Goal: Transaction & Acquisition: Subscribe to service/newsletter

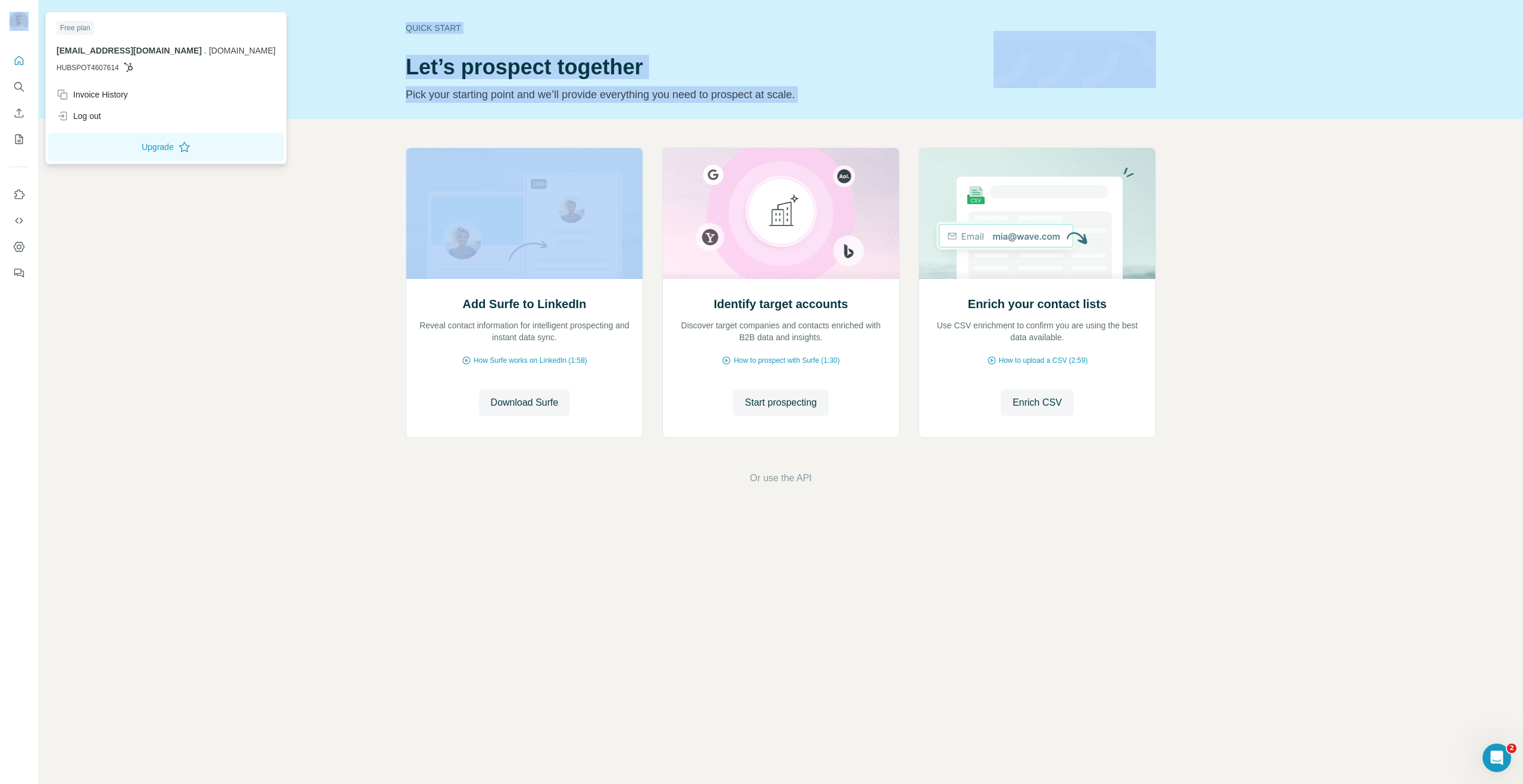
drag, startPoint x: 25, startPoint y: 35, endPoint x: 222, endPoint y: 189, distance: 250.0
click at [199, 195] on div "Quick start Let’s prospect together Pick your starting point and we’ll provide …" at bounding box center [762, 392] width 1523 height 784
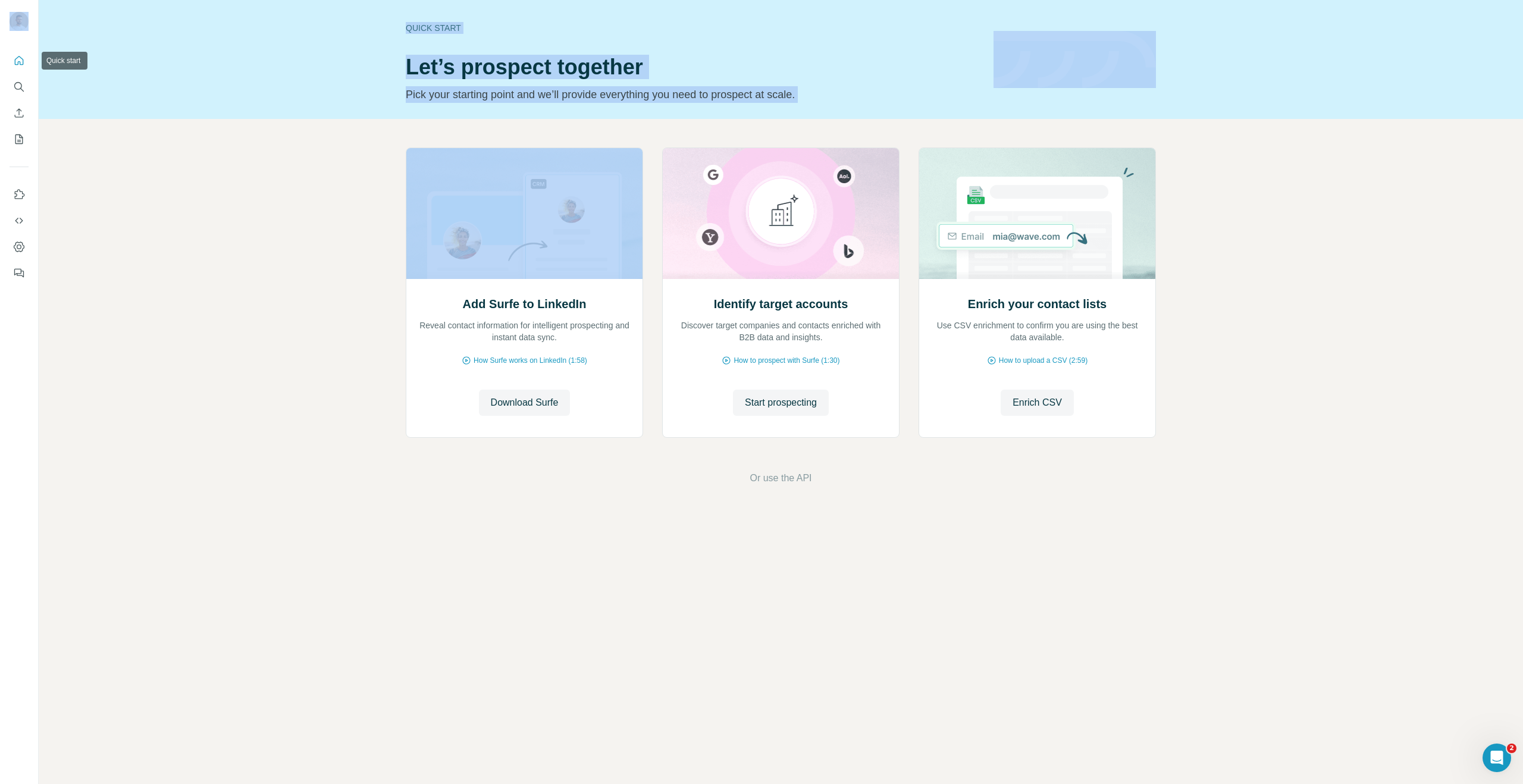
click at [13, 68] on button "Quick start" at bounding box center [19, 60] width 19 height 22
click at [14, 91] on icon "Search" at bounding box center [19, 87] width 12 height 12
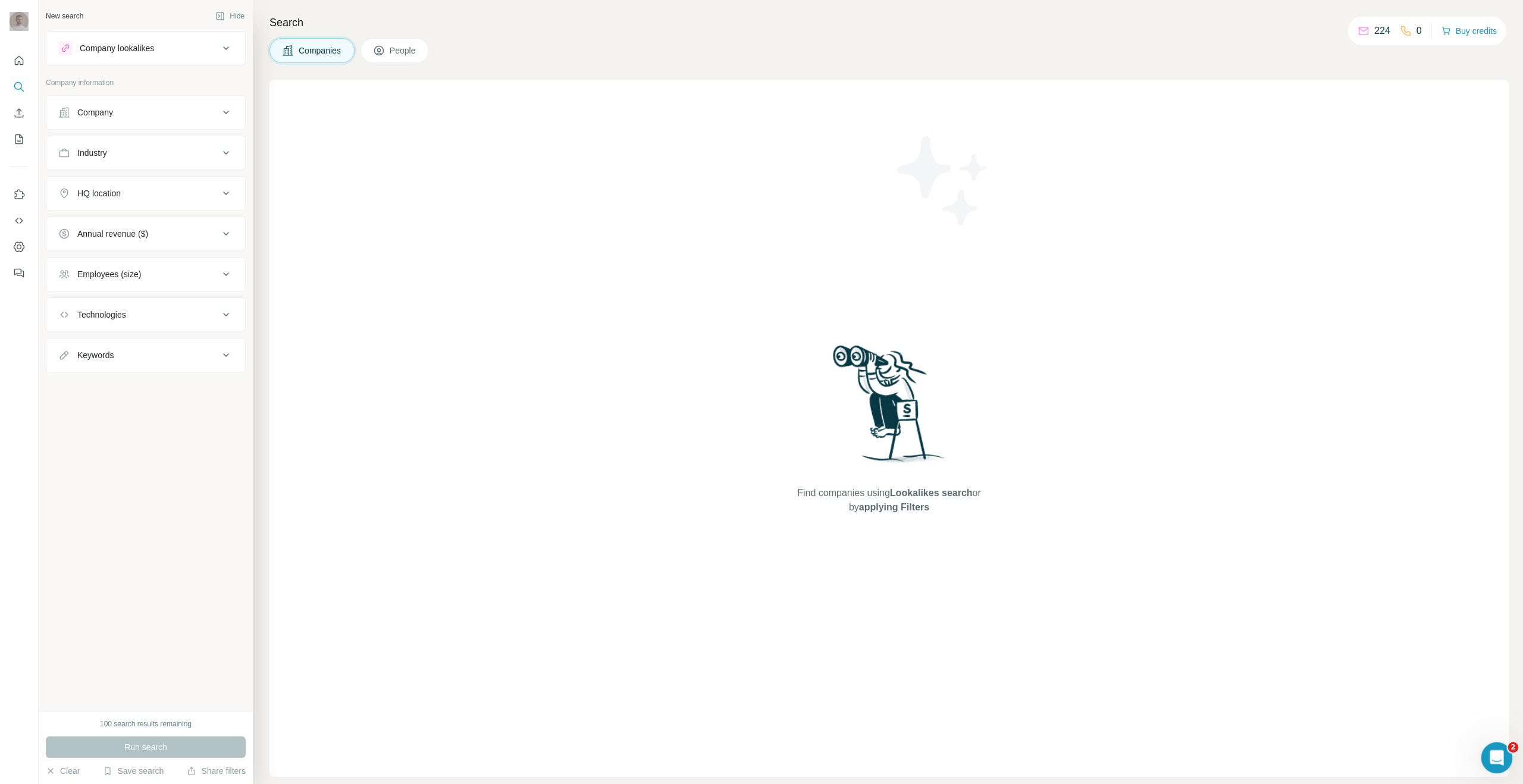
click at [1486, 751] on div "Open Intercom Messenger" at bounding box center [1495, 755] width 39 height 39
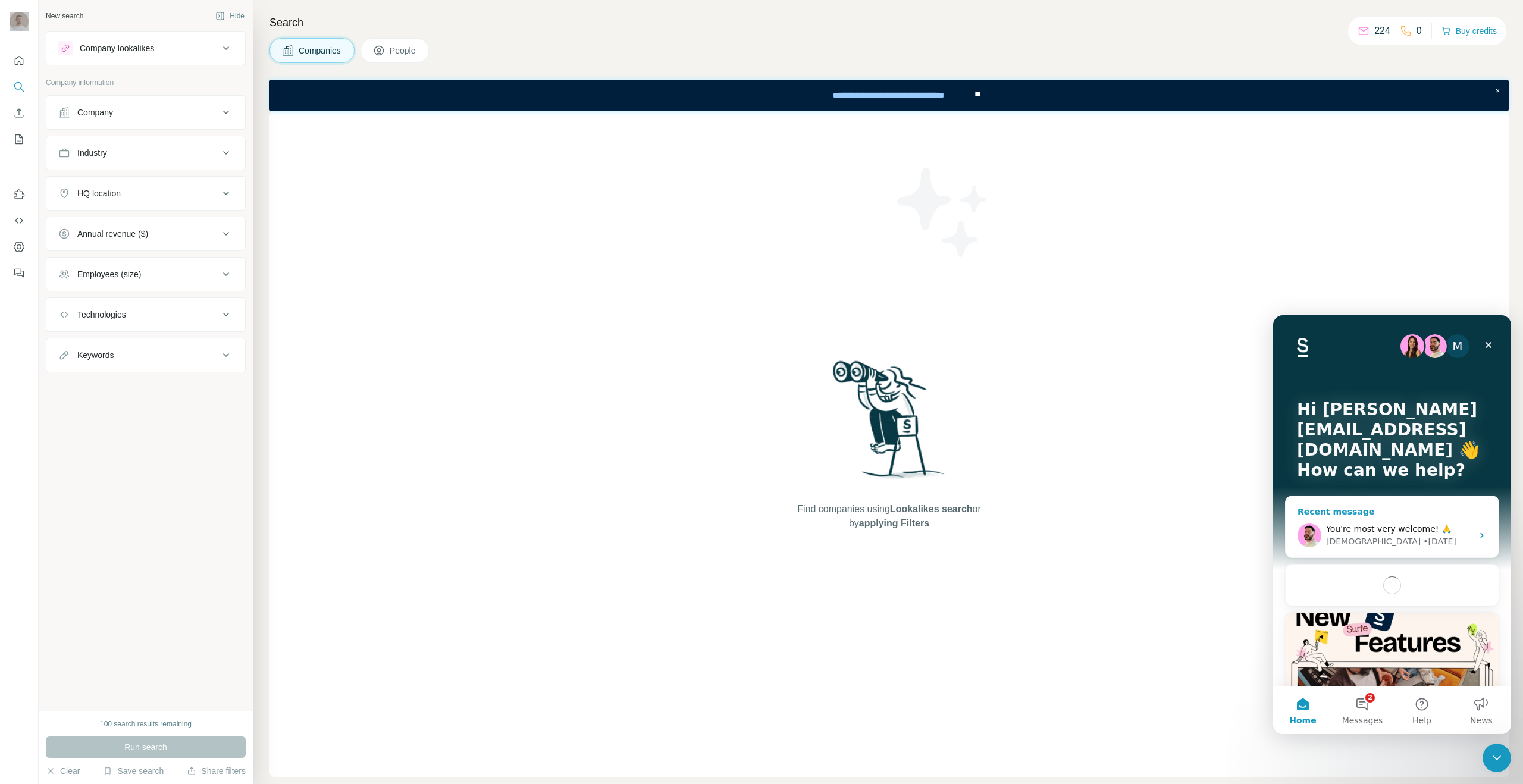
click at [1409, 535] on div "Christian • 1d ago" at bounding box center [1400, 541] width 147 height 12
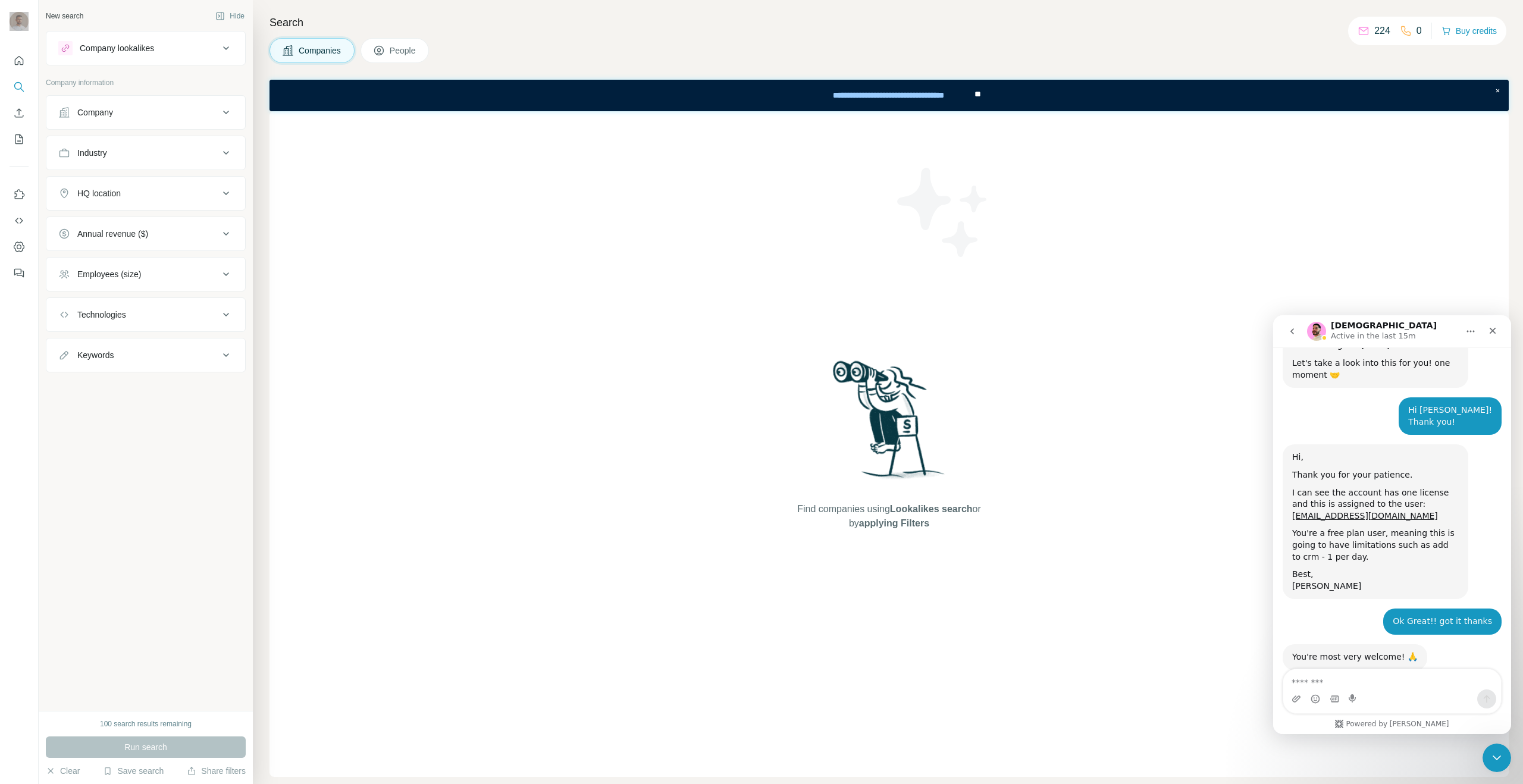
scroll to position [488, 0]
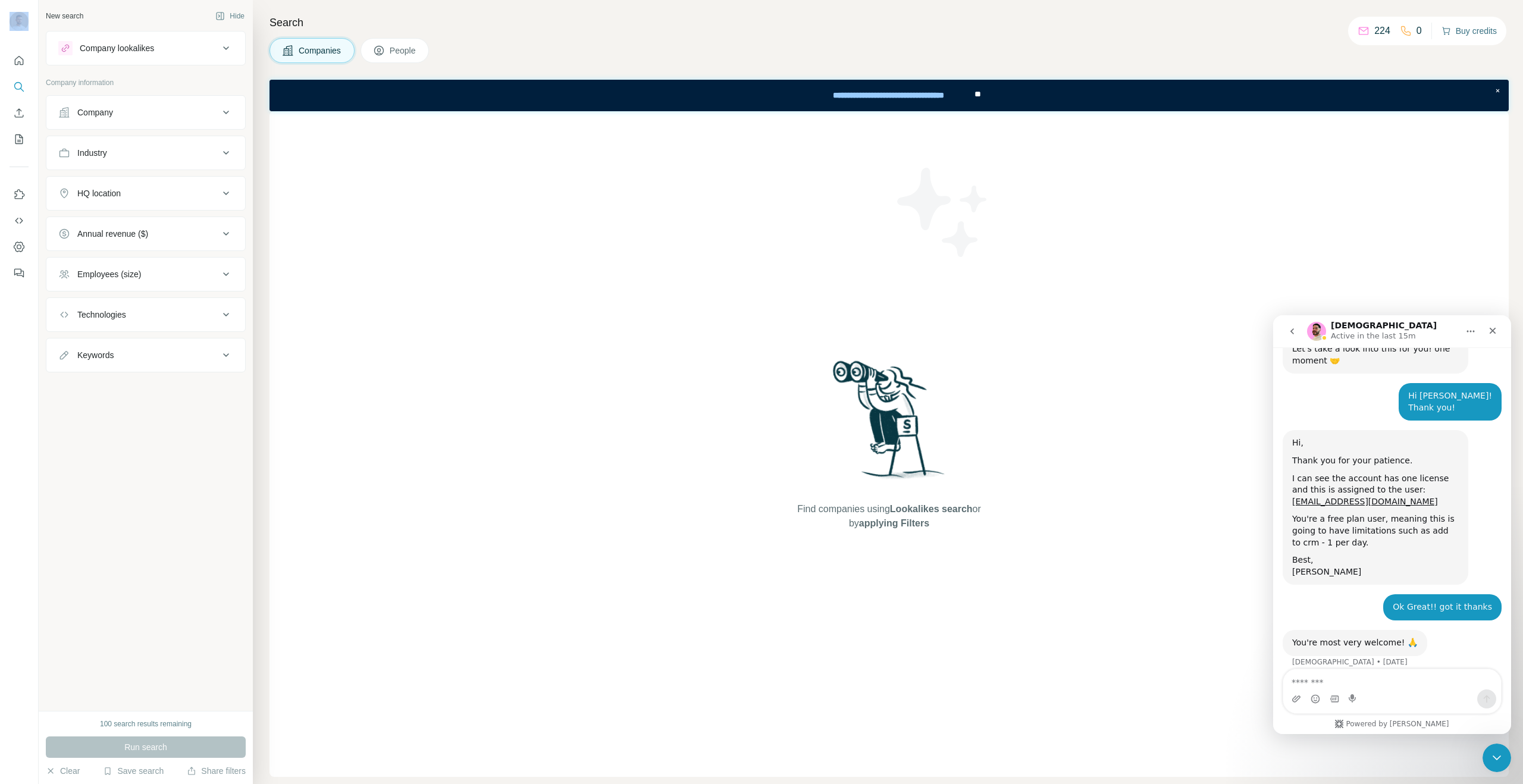
click at [1461, 37] on button "Buy credits" at bounding box center [1469, 31] width 55 height 17
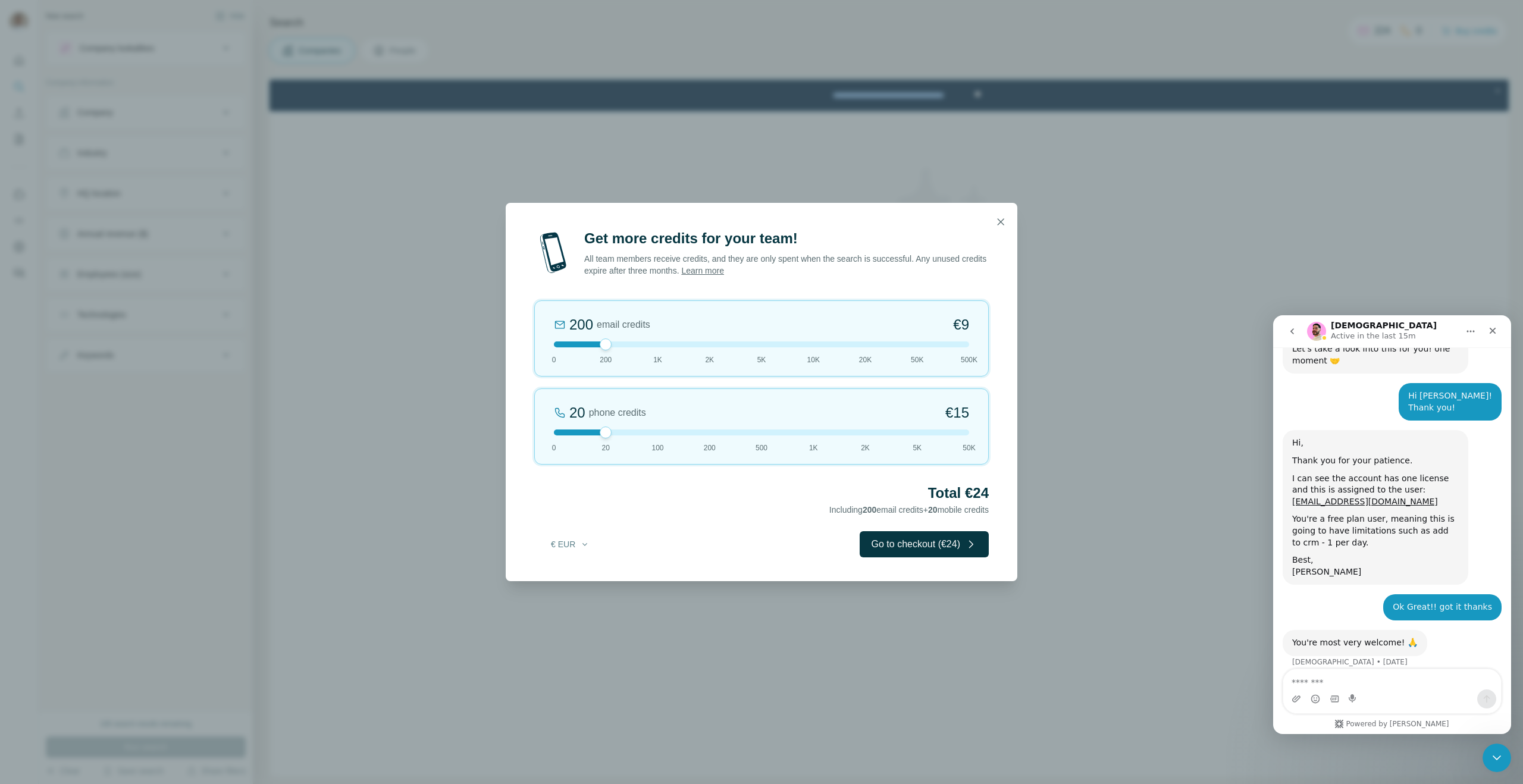
drag, startPoint x: 605, startPoint y: 347, endPoint x: 587, endPoint y: 355, distance: 19.7
click at [587, 355] on div "200 email credits €9 0 200 1K 2K 5K 10K 20K 50K 500K" at bounding box center [762, 338] width 455 height 76
click at [1003, 211] on button "button" at bounding box center [1000, 222] width 24 height 24
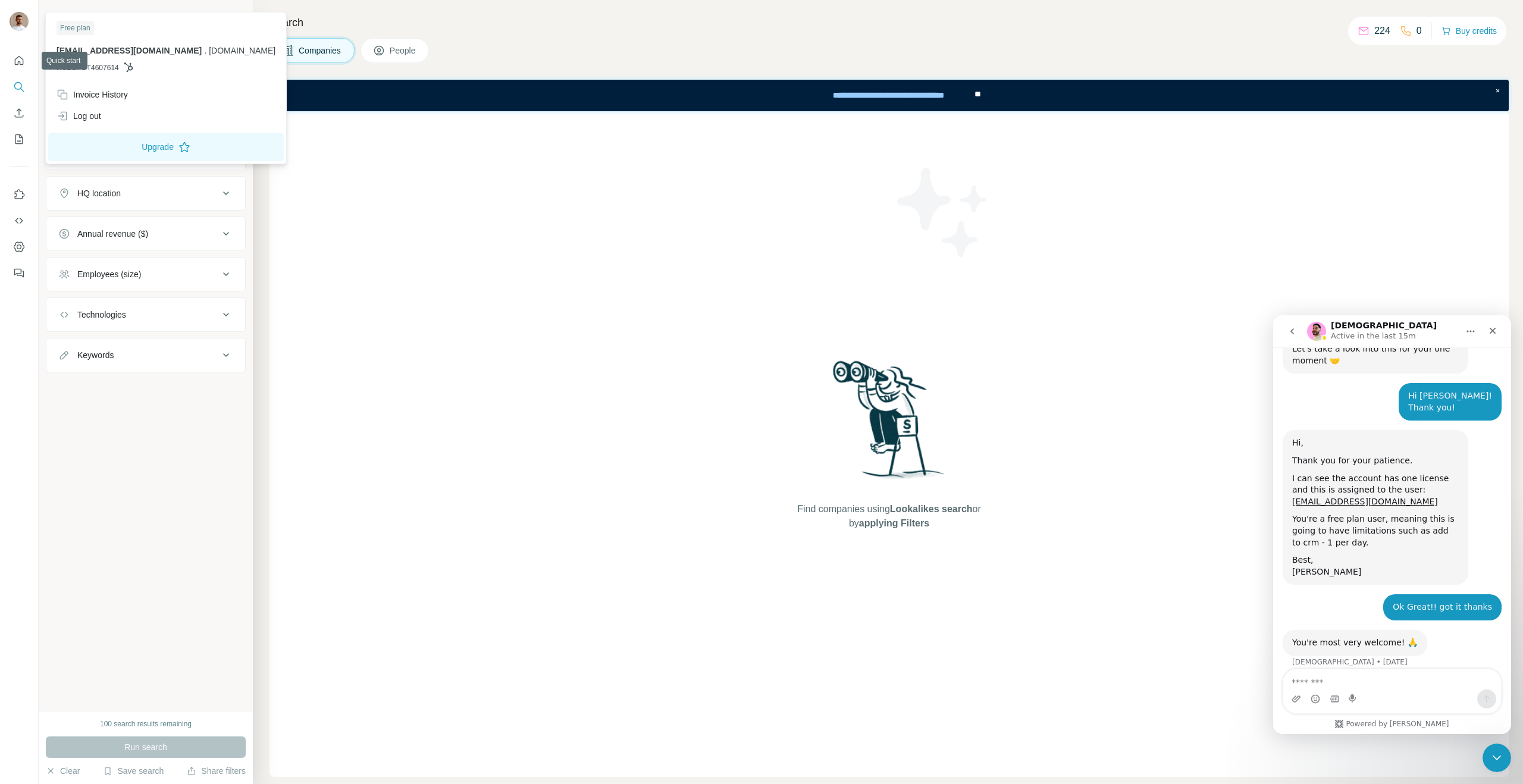
click at [10, 14] on div at bounding box center [19, 23] width 19 height 22
click at [148, 169] on div "Industry" at bounding box center [145, 153] width 200 height 35
click at [31, 29] on div at bounding box center [21, 23] width 35 height 39
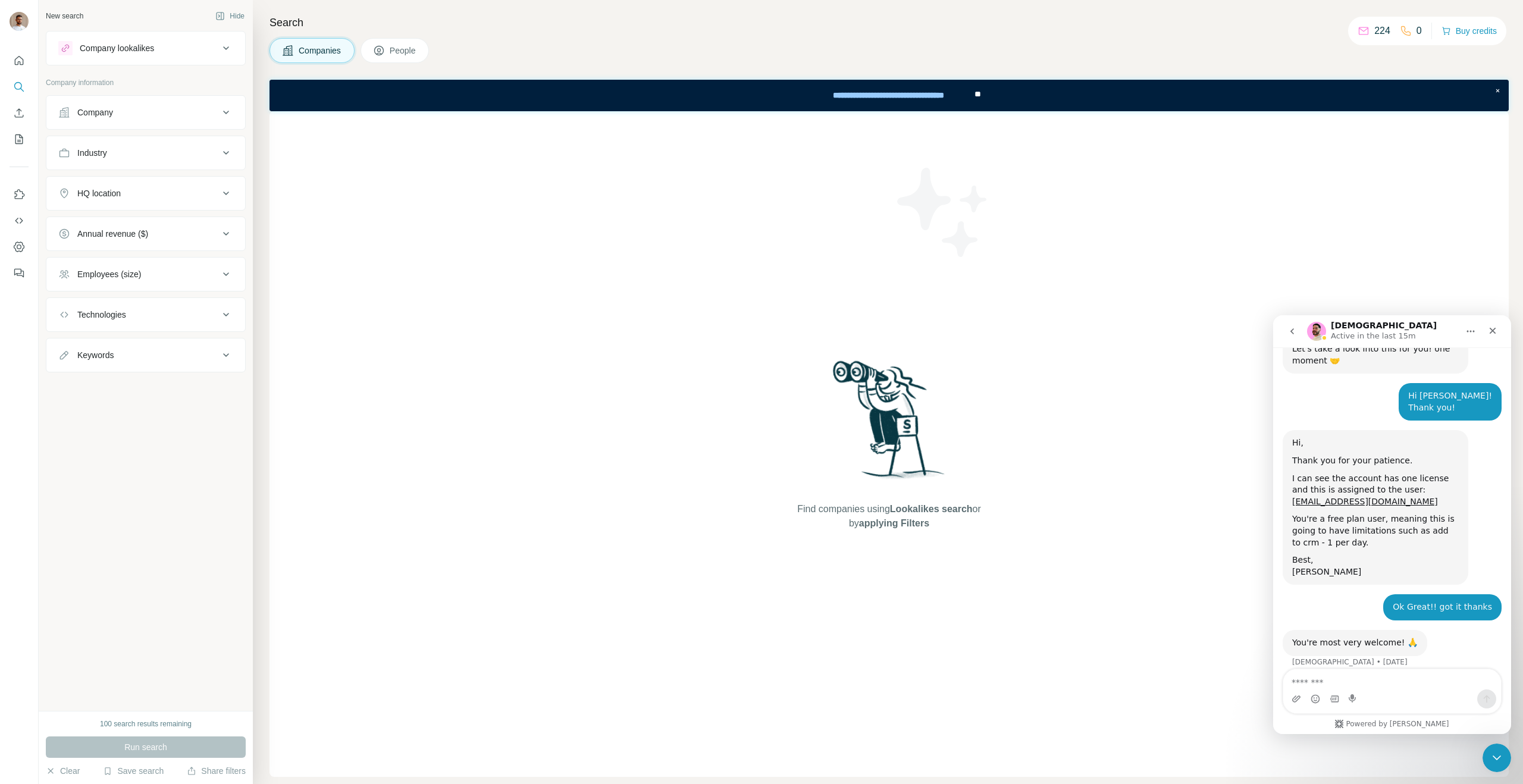
click at [28, 28] on div at bounding box center [19, 23] width 19 height 22
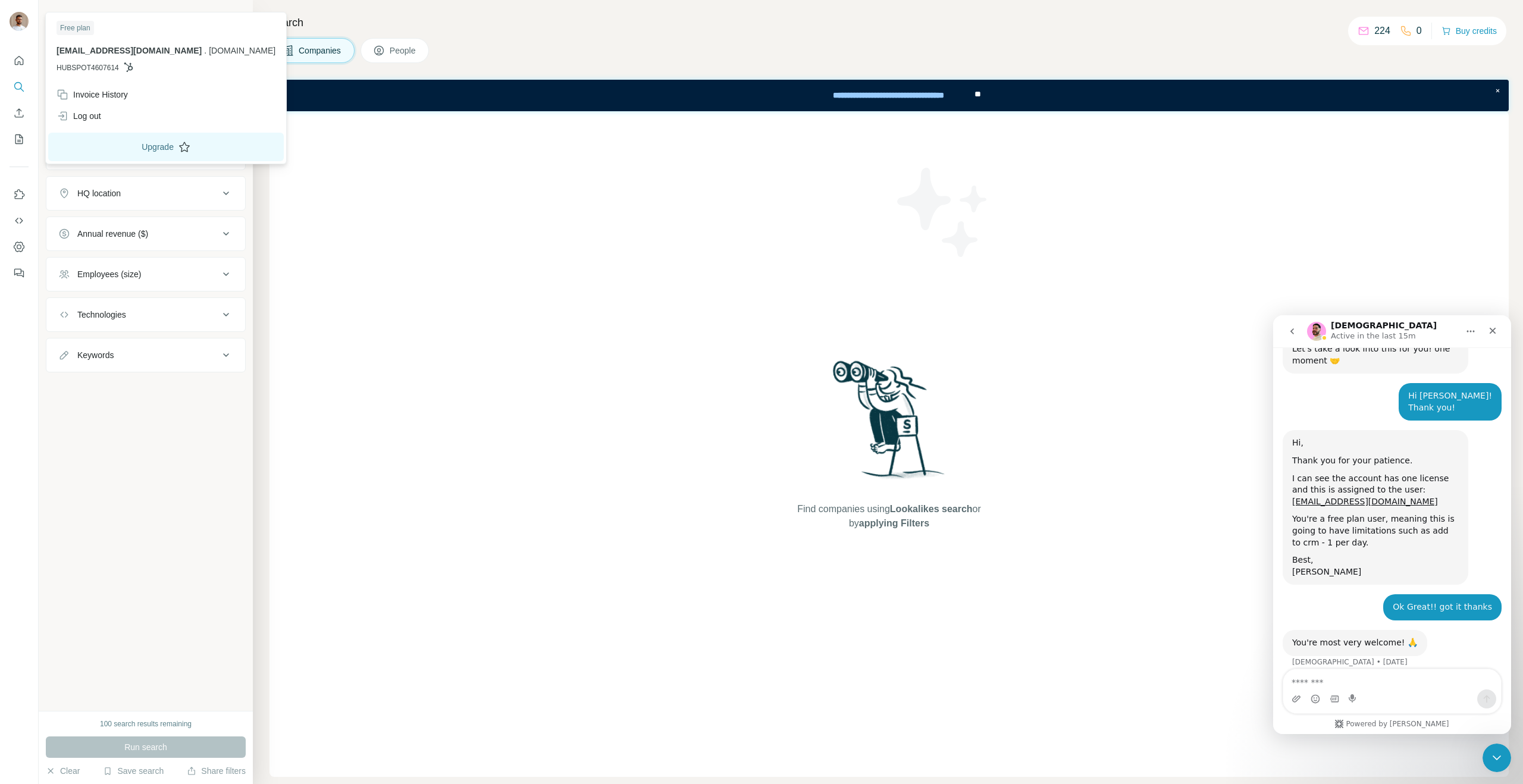
click at [141, 140] on button "Upgrade" at bounding box center [166, 147] width 236 height 29
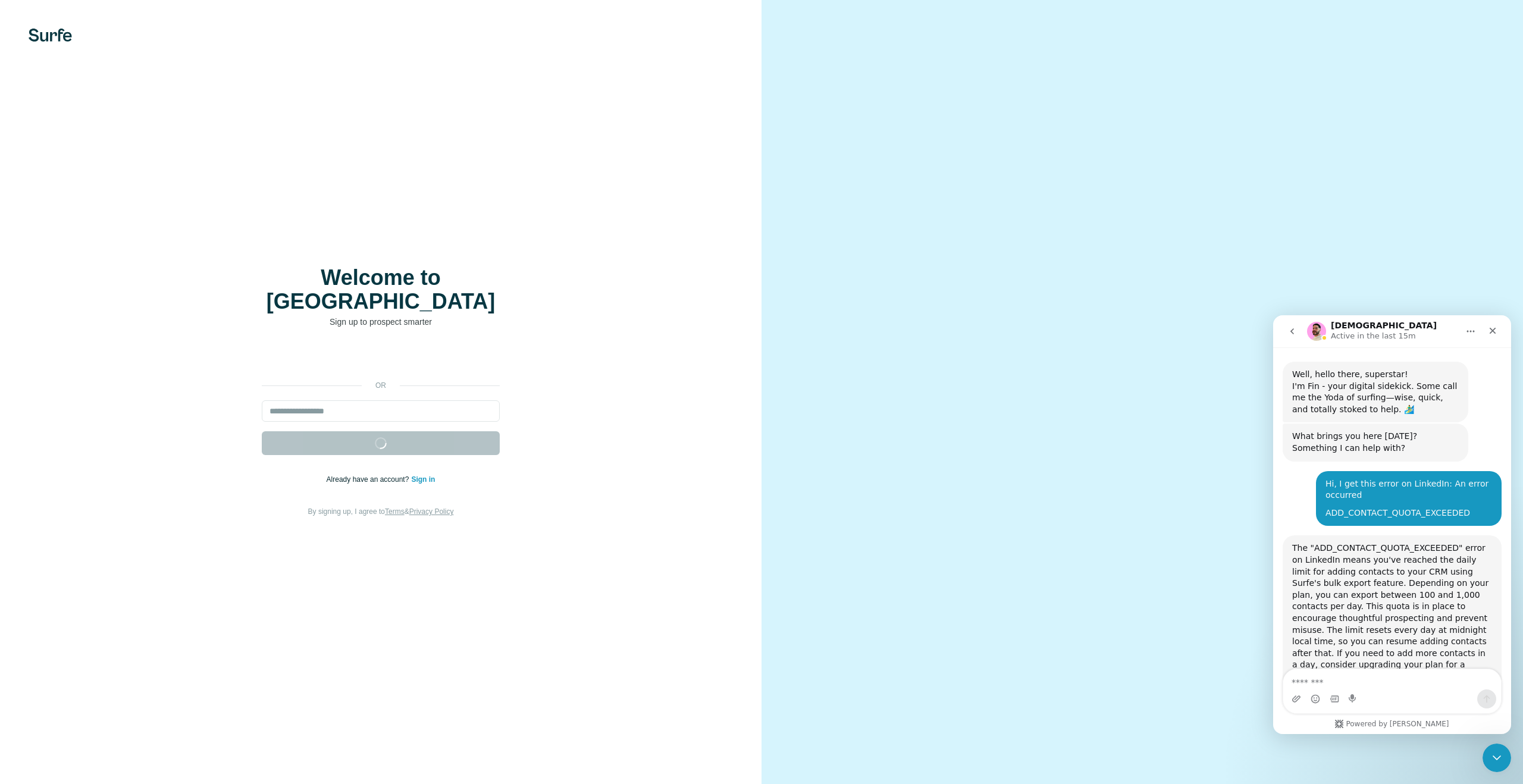
scroll to position [488, 0]
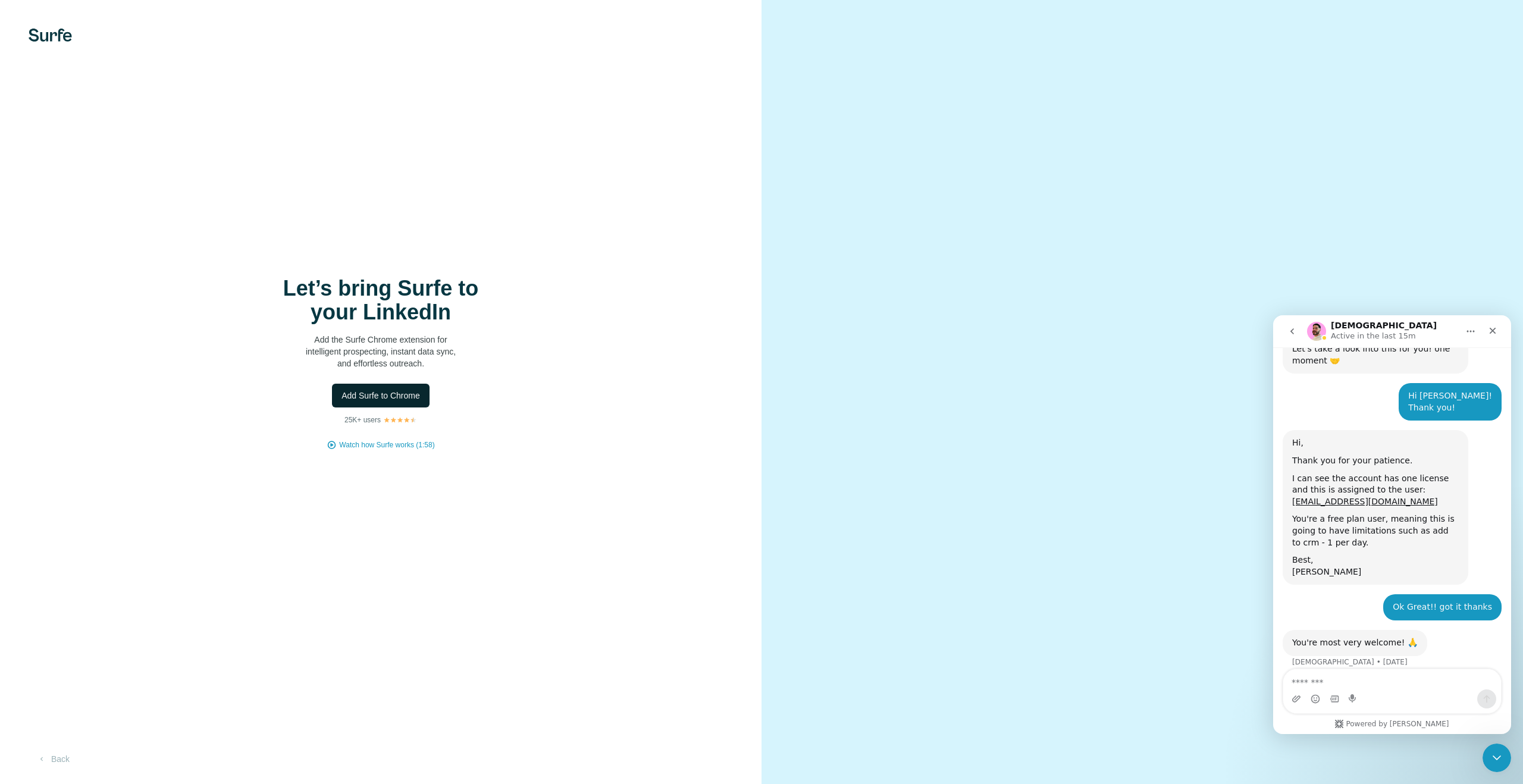
click at [377, 388] on button "Add Surfe to Chrome" at bounding box center [381, 395] width 98 height 24
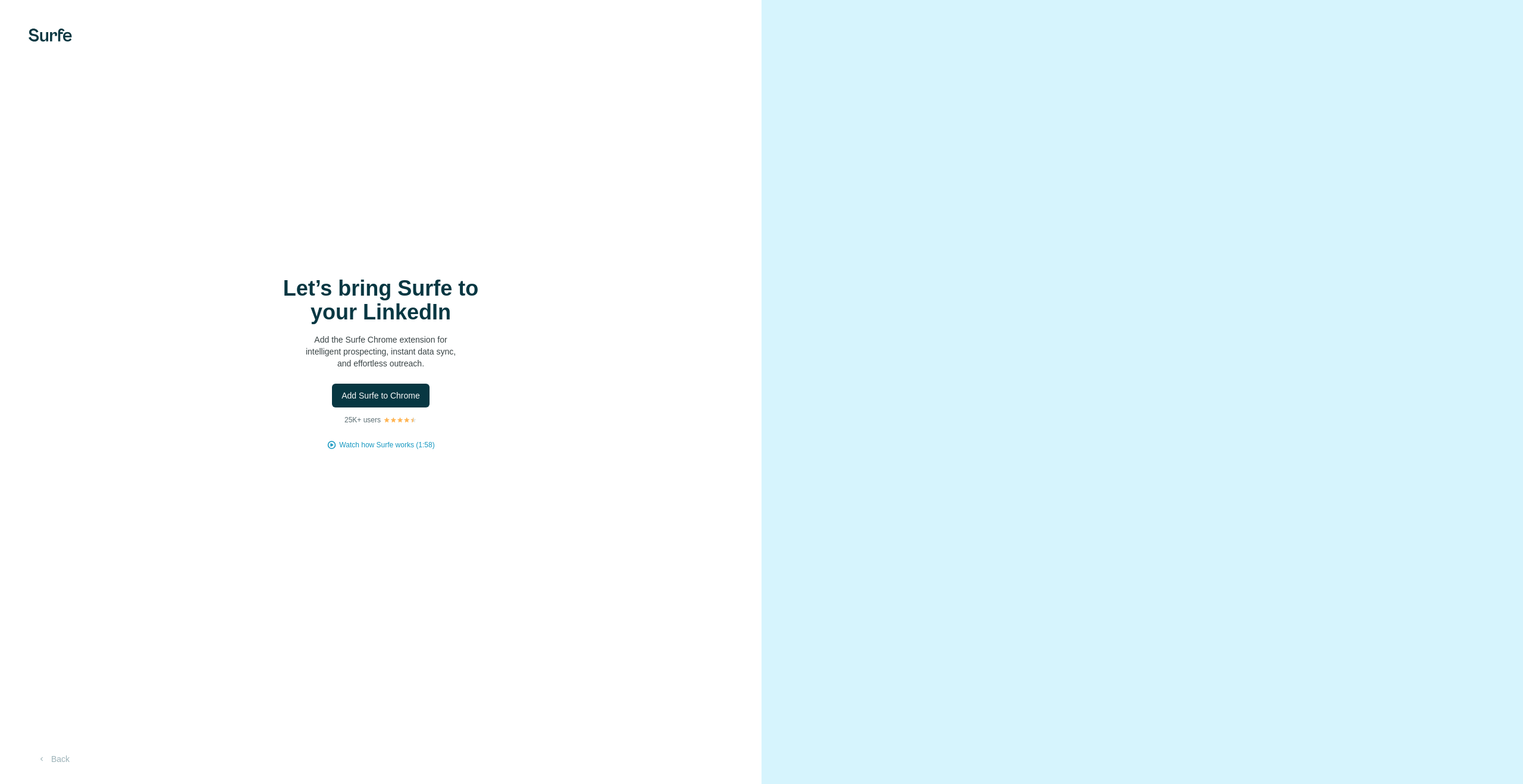
click at [1147, 486] on video at bounding box center [1142, 391] width 429 height 214
click at [1198, 495] on video at bounding box center [1142, 391] width 429 height 214
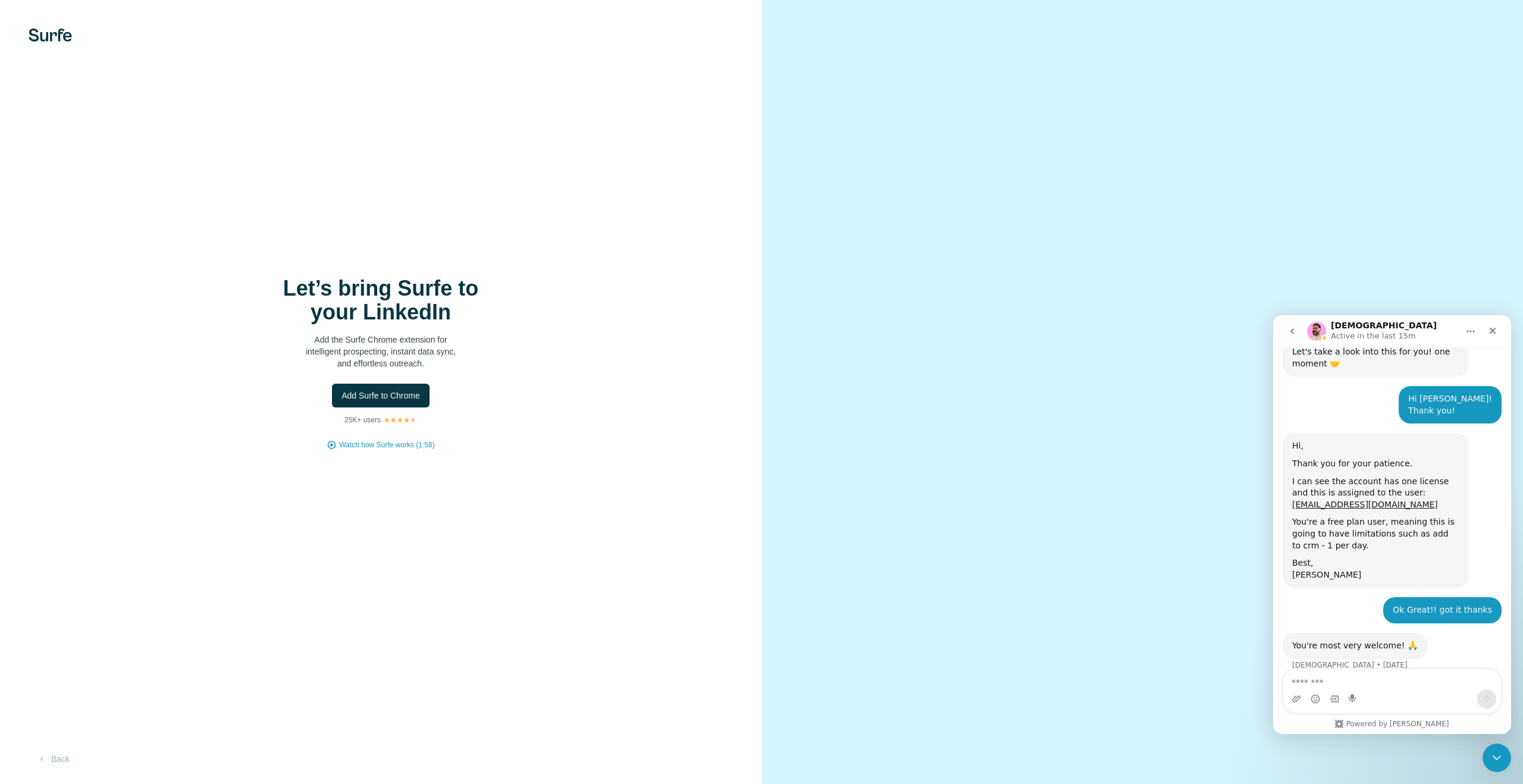
scroll to position [488, 0]
click at [1492, 334] on icon "Close" at bounding box center [1492, 330] width 10 height 10
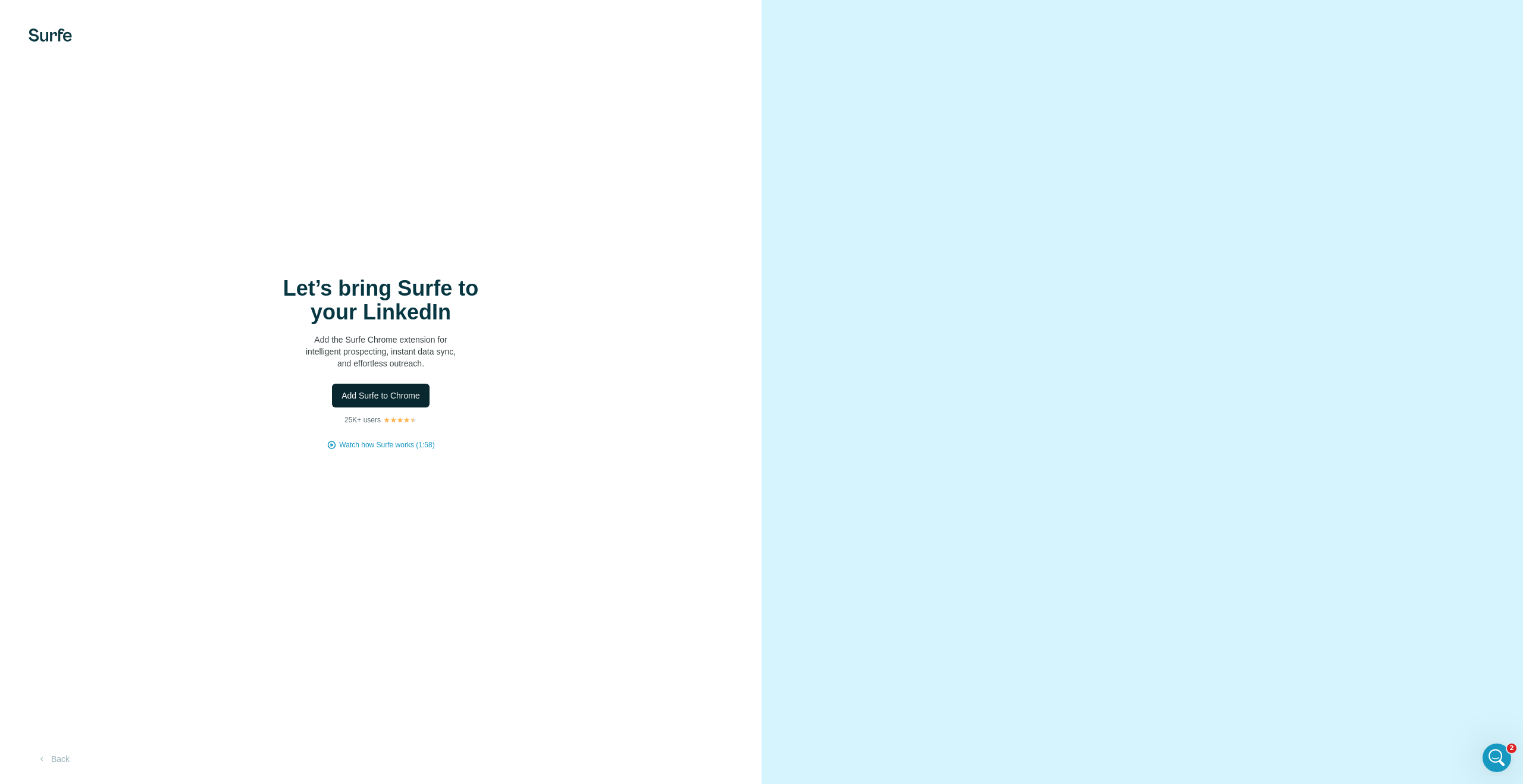
click at [358, 396] on span "Add Surfe to Chrome" at bounding box center [381, 395] width 79 height 12
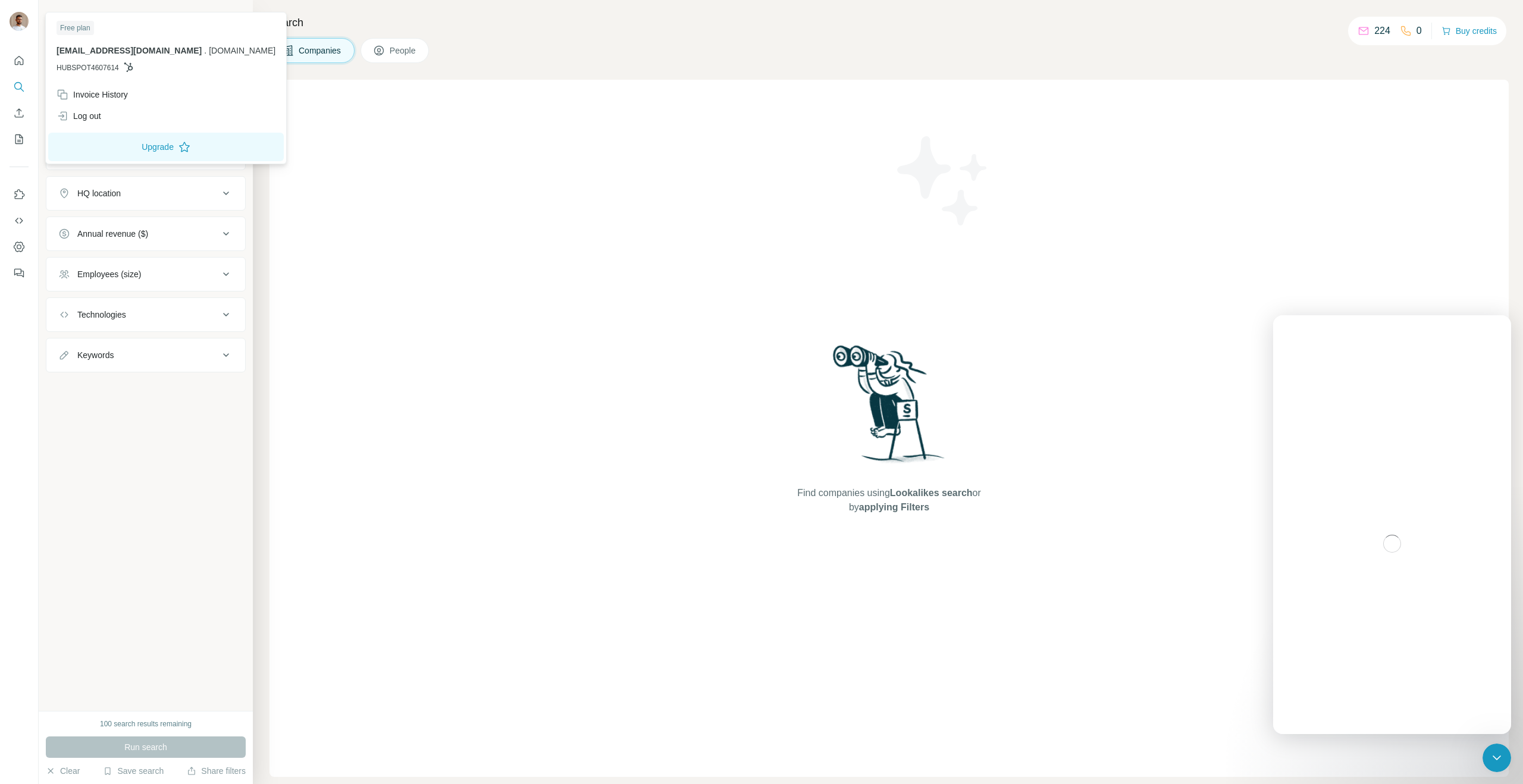
click at [29, 29] on div at bounding box center [21, 23] width 35 height 39
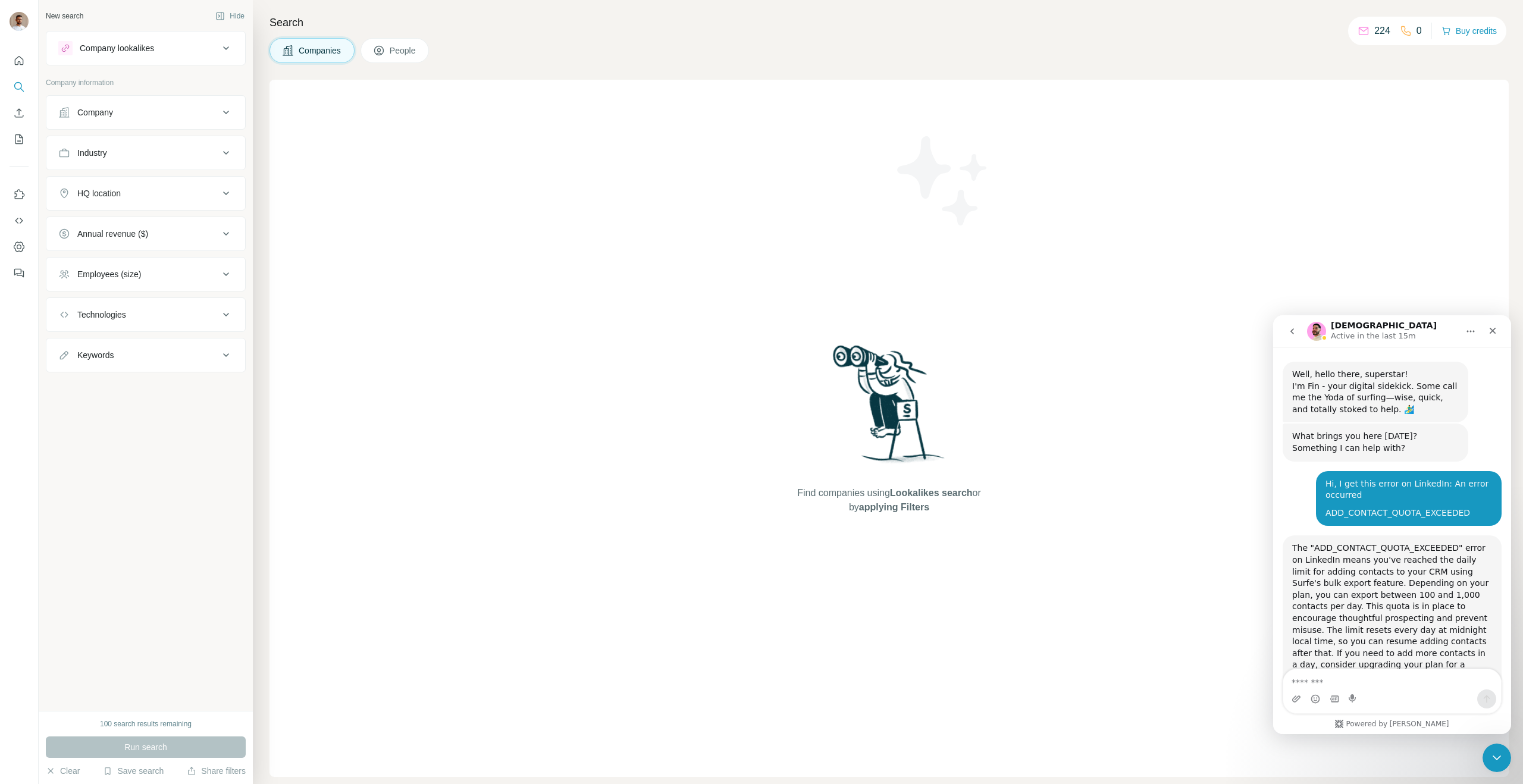
click at [26, 26] on img at bounding box center [19, 22] width 19 height 19
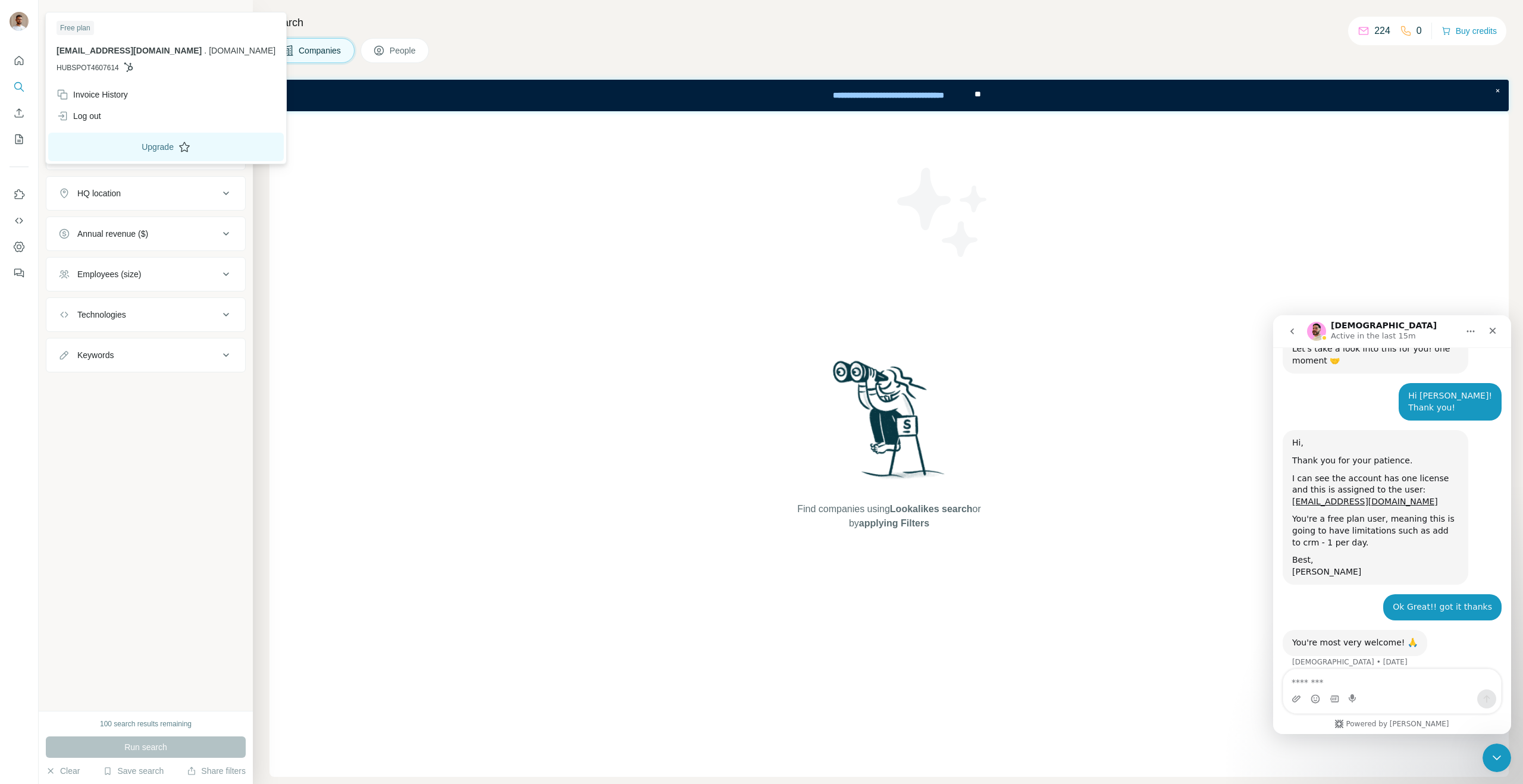
click at [114, 141] on button "Upgrade" at bounding box center [166, 147] width 236 height 29
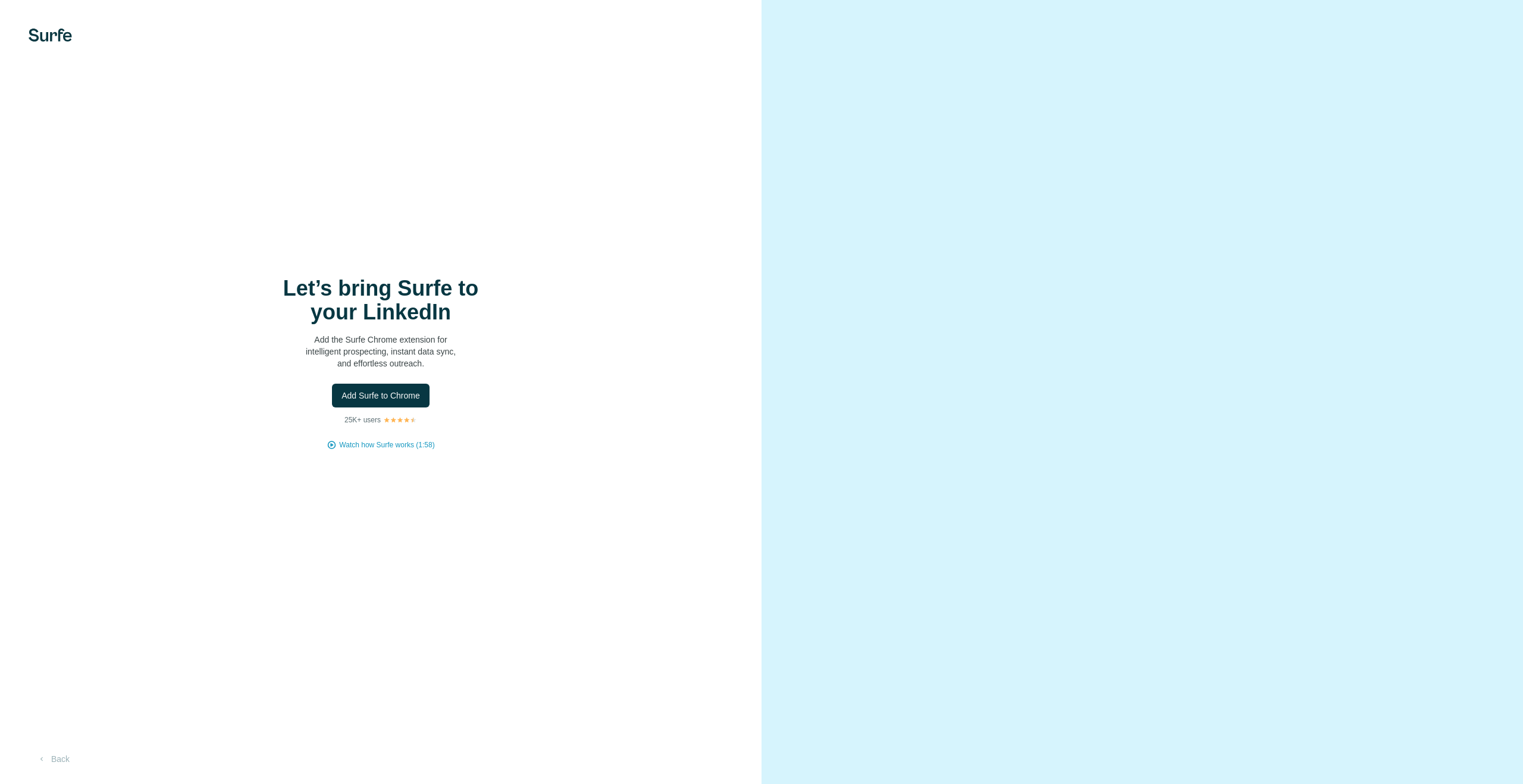
click at [42, 753] on button "Back" at bounding box center [53, 759] width 50 height 22
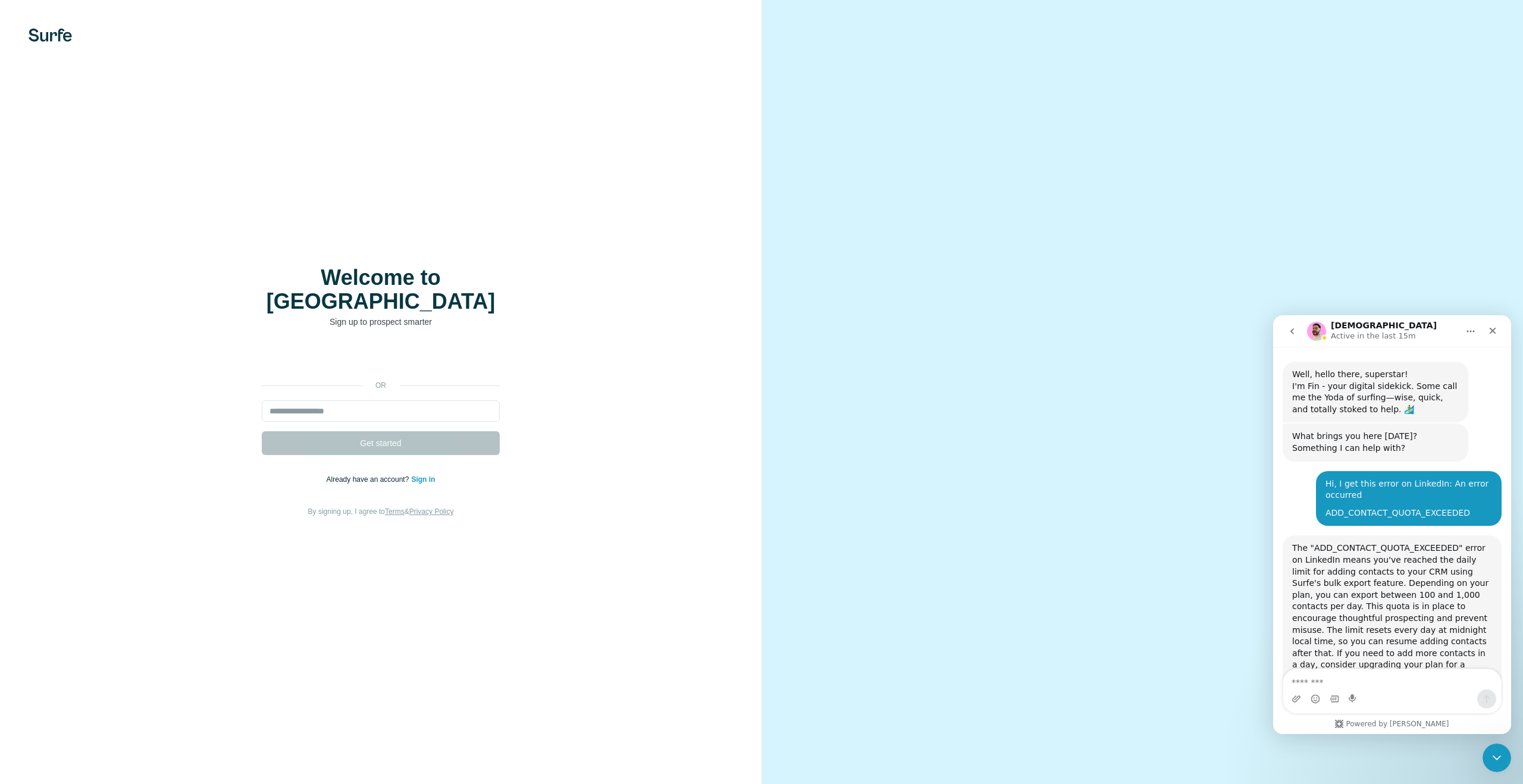
scroll to position [488, 0]
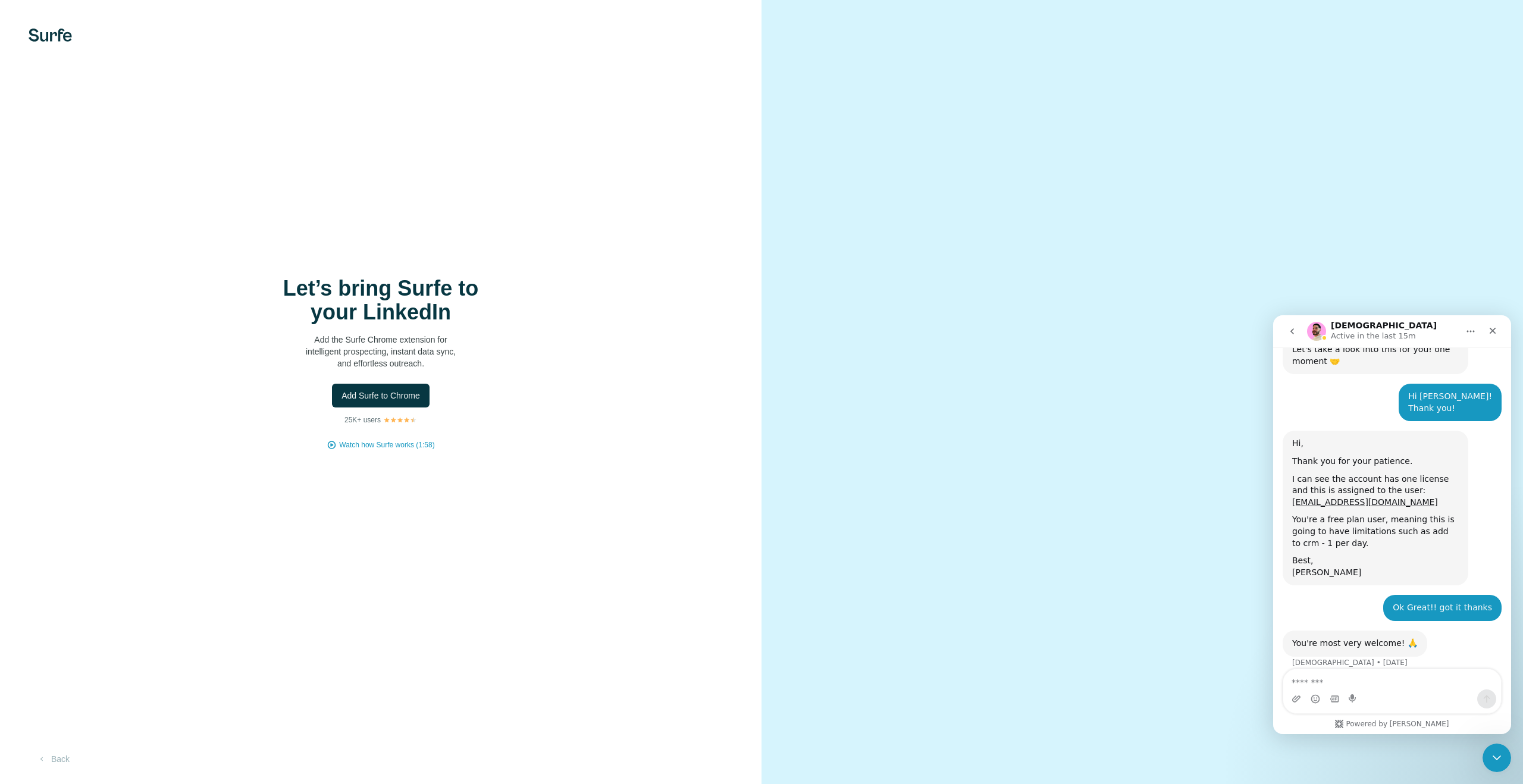
scroll to position [488, 0]
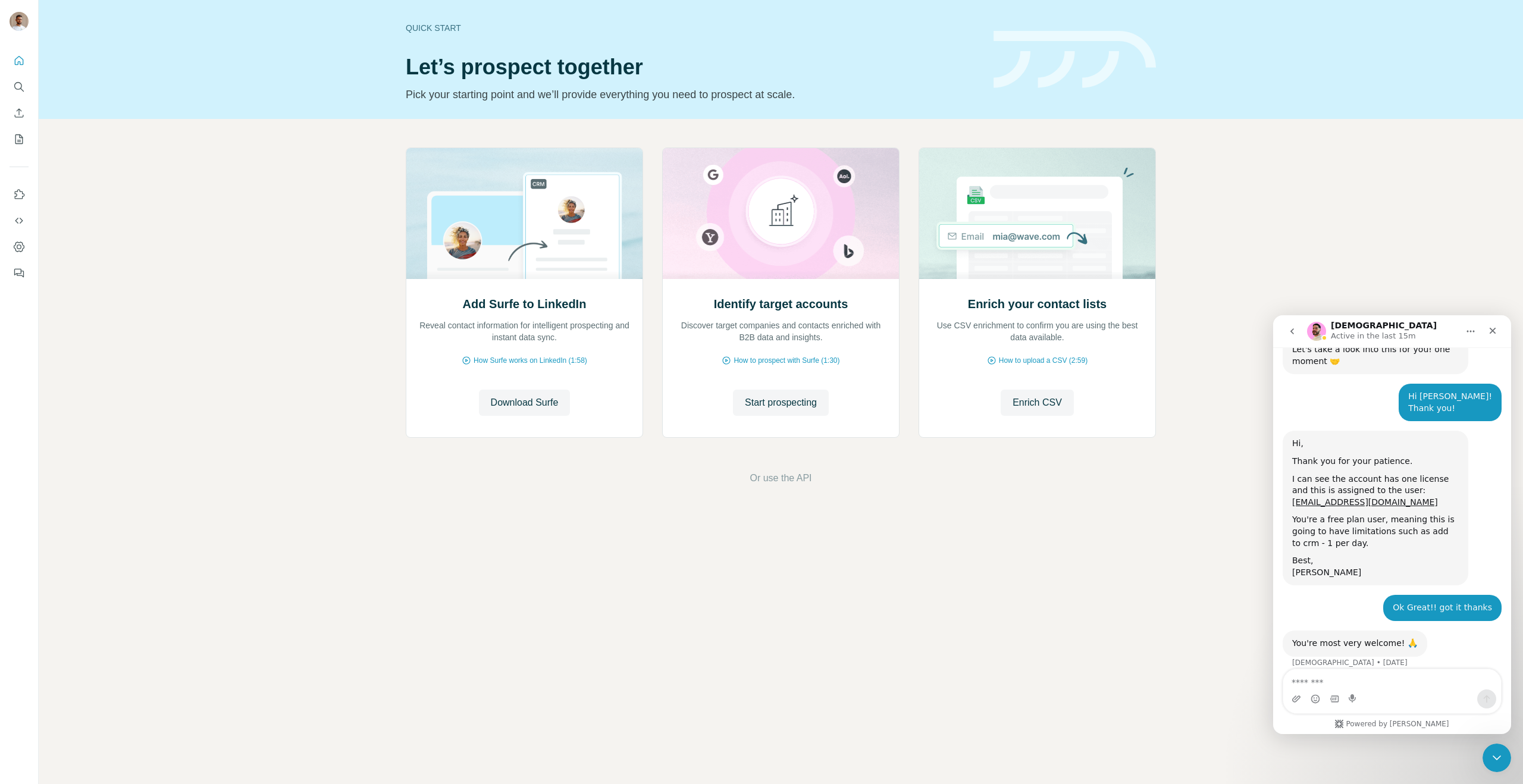
scroll to position [488, 0]
click at [16, 75] on nav at bounding box center [19, 100] width 19 height 100
click at [19, 81] on icon "Search" at bounding box center [19, 87] width 12 height 12
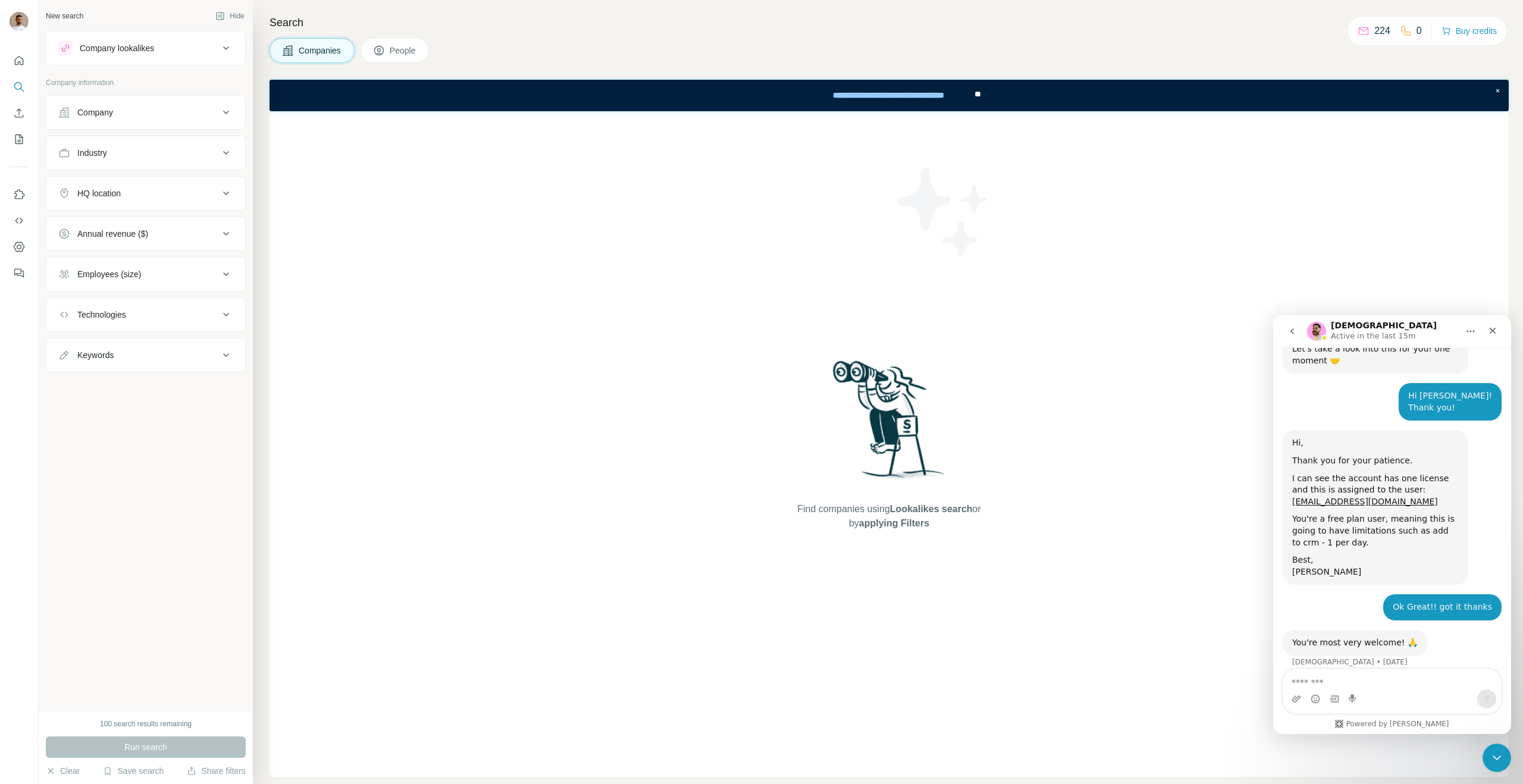
click at [134, 104] on button "Company" at bounding box center [146, 112] width 199 height 29
click at [147, 150] on input "text" at bounding box center [146, 142] width 175 height 22
paste input "**********"
drag, startPoint x: 143, startPoint y: 141, endPoint x: 157, endPoint y: 139, distance: 14.1
click at [145, 140] on input "**********" at bounding box center [146, 142] width 175 height 22
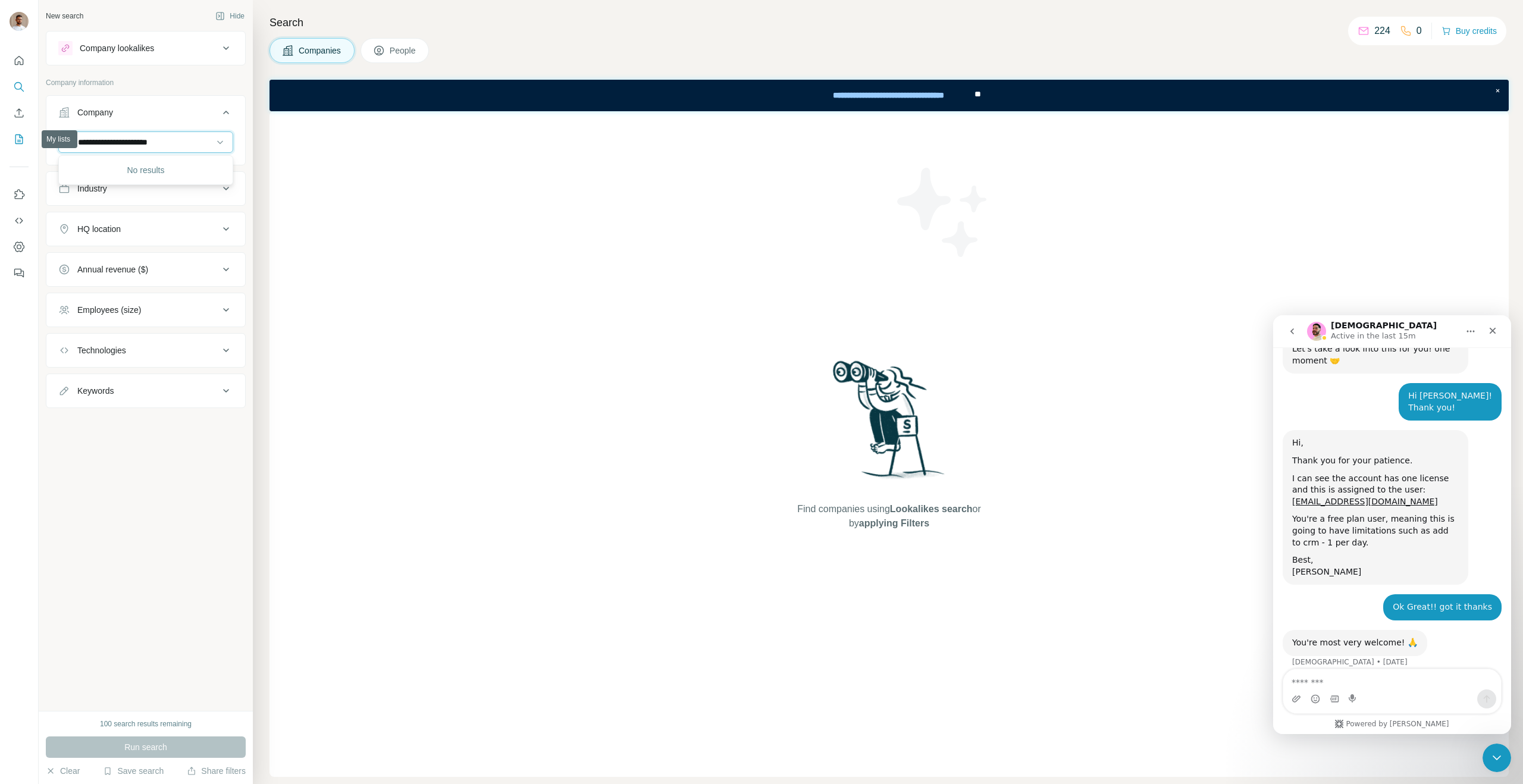
drag, startPoint x: 130, startPoint y: 145, endPoint x: 24, endPoint y: 139, distance: 106.2
click at [24, 139] on div "**********" at bounding box center [762, 392] width 1523 height 784
paste input "**********"
type input "**********"
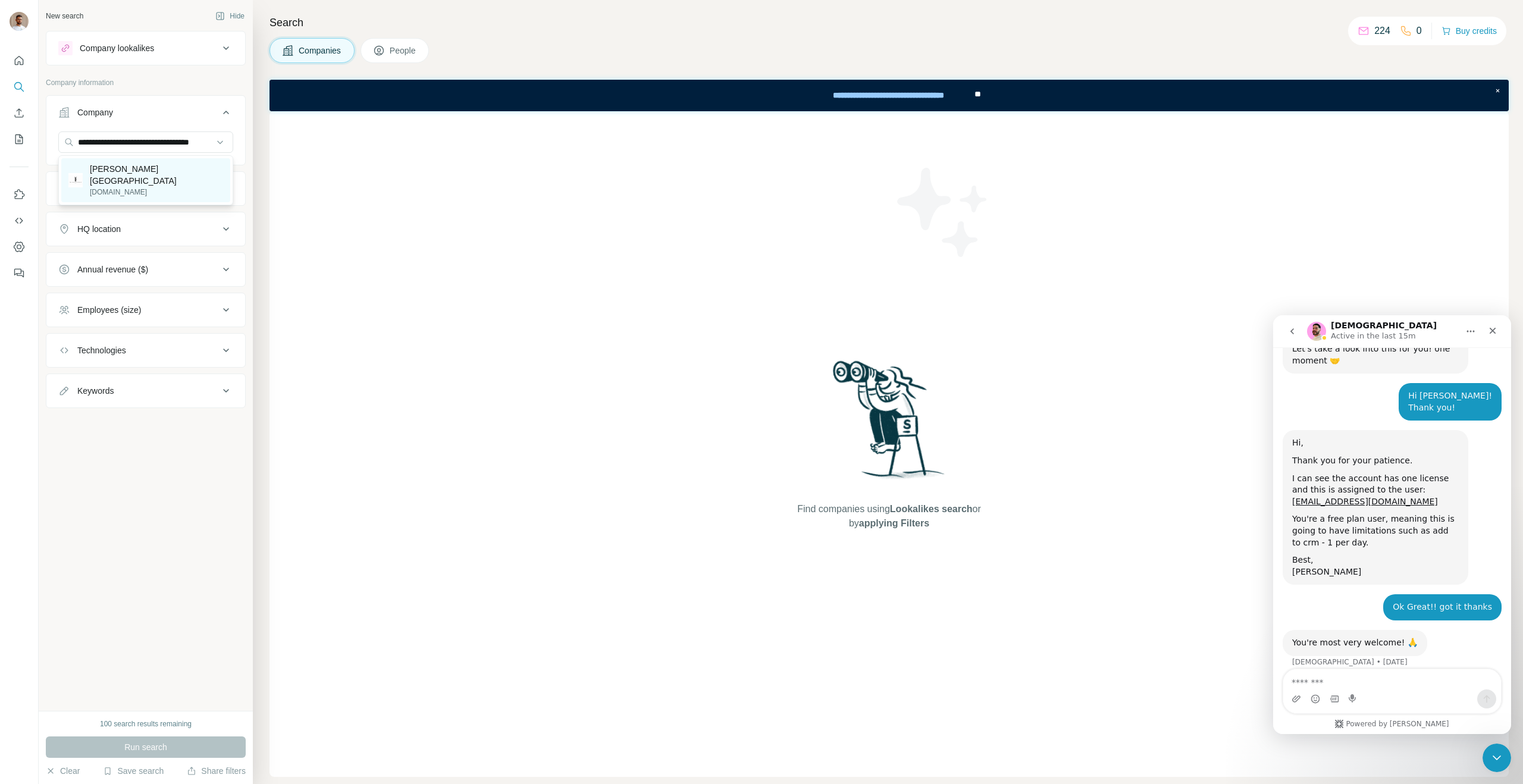
click at [184, 176] on div "[PERSON_NAME] Hotel [DOMAIN_NAME]" at bounding box center [145, 180] width 169 height 44
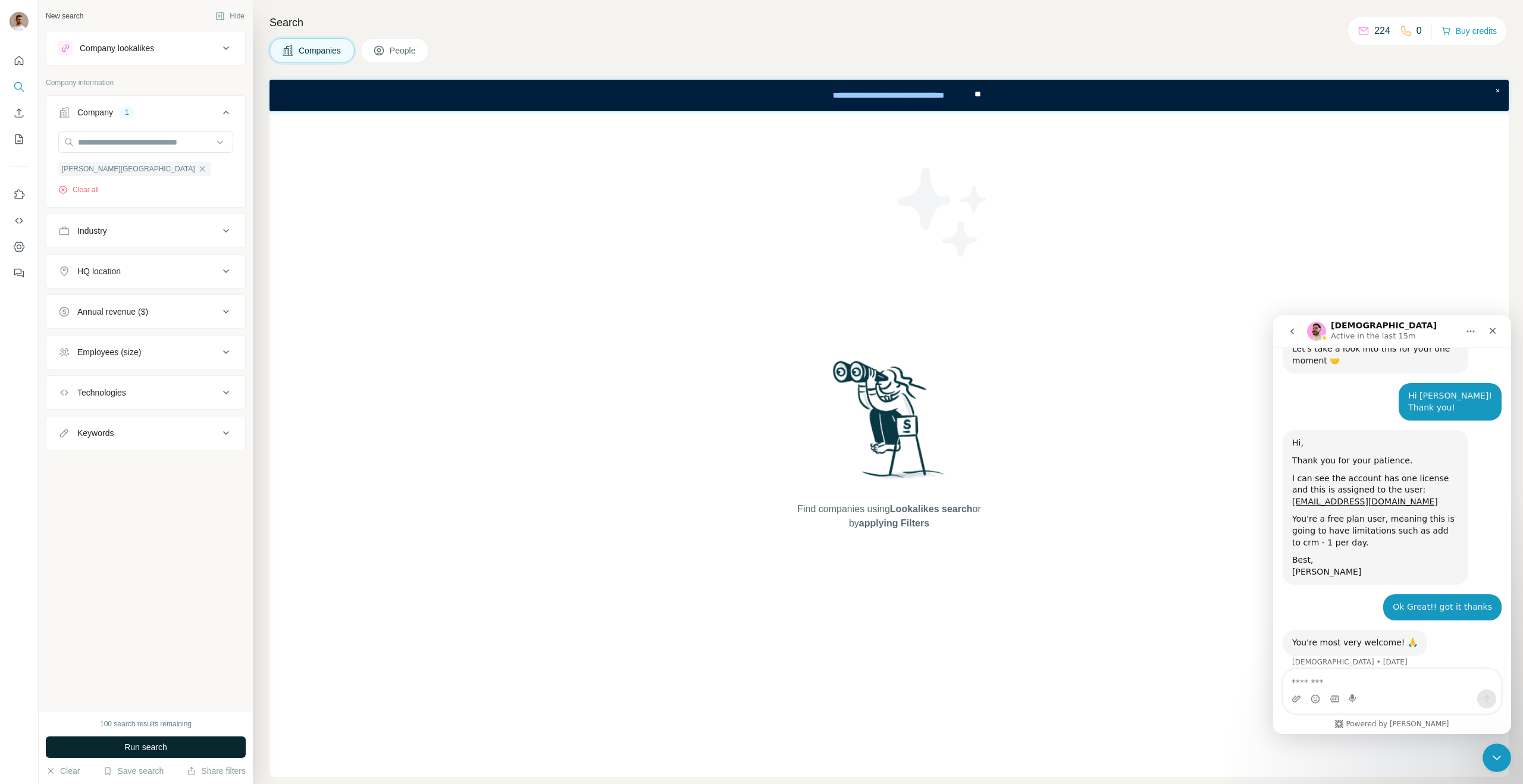
click at [168, 745] on button "Run search" at bounding box center [145, 746] width 200 height 22
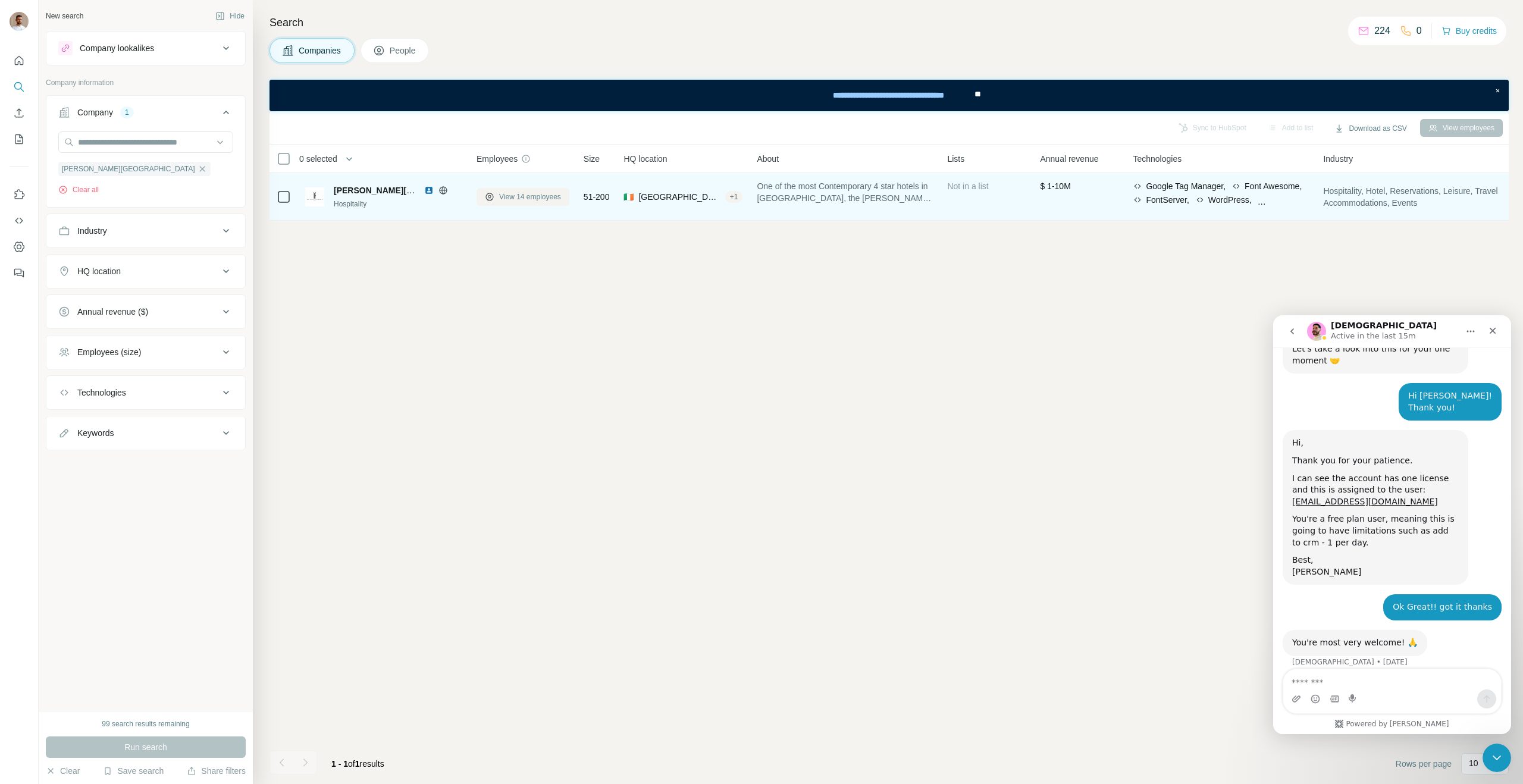
click at [533, 203] on button "View 14 employees" at bounding box center [523, 196] width 93 height 17
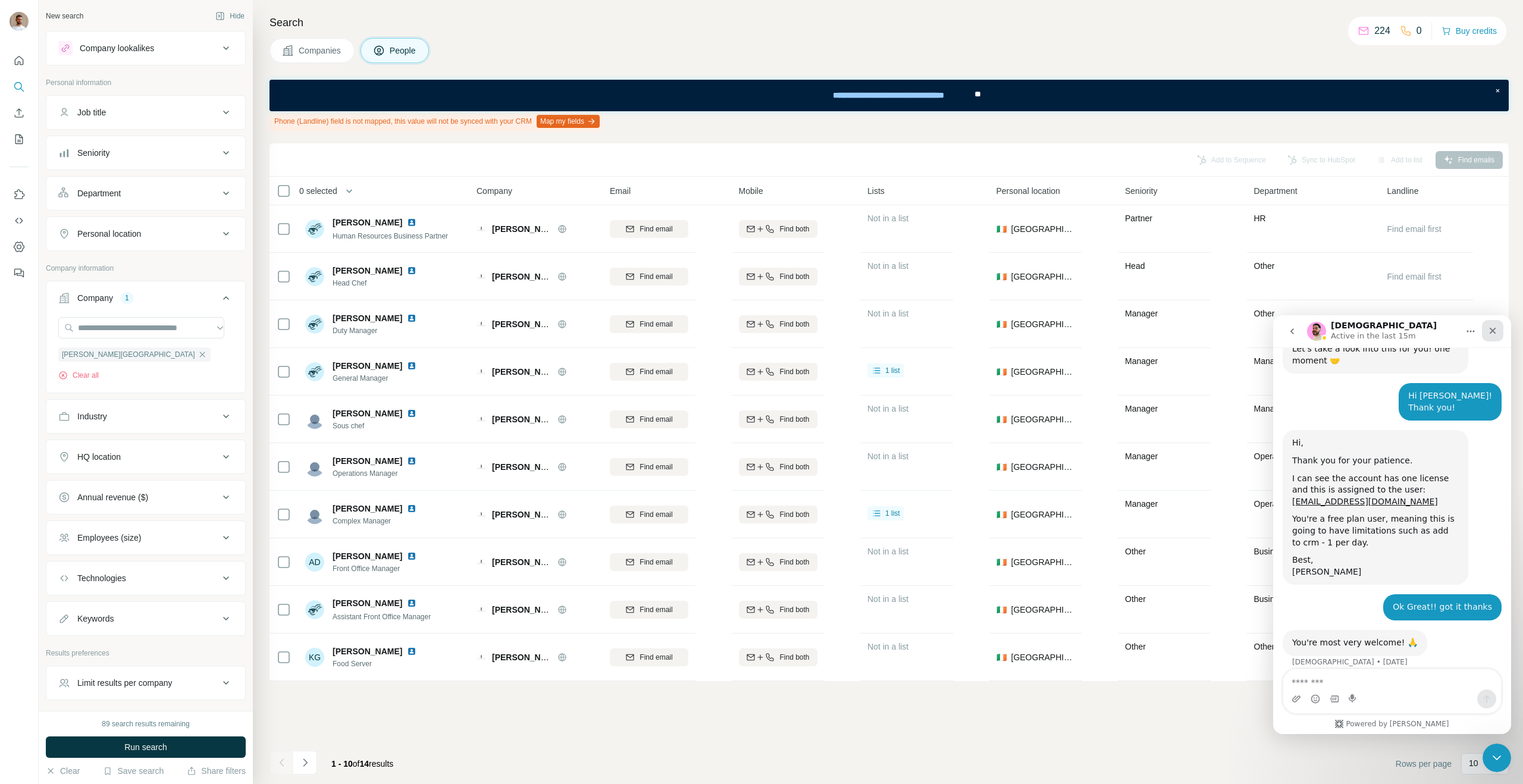
click at [1492, 326] on icon "Close" at bounding box center [1492, 330] width 10 height 10
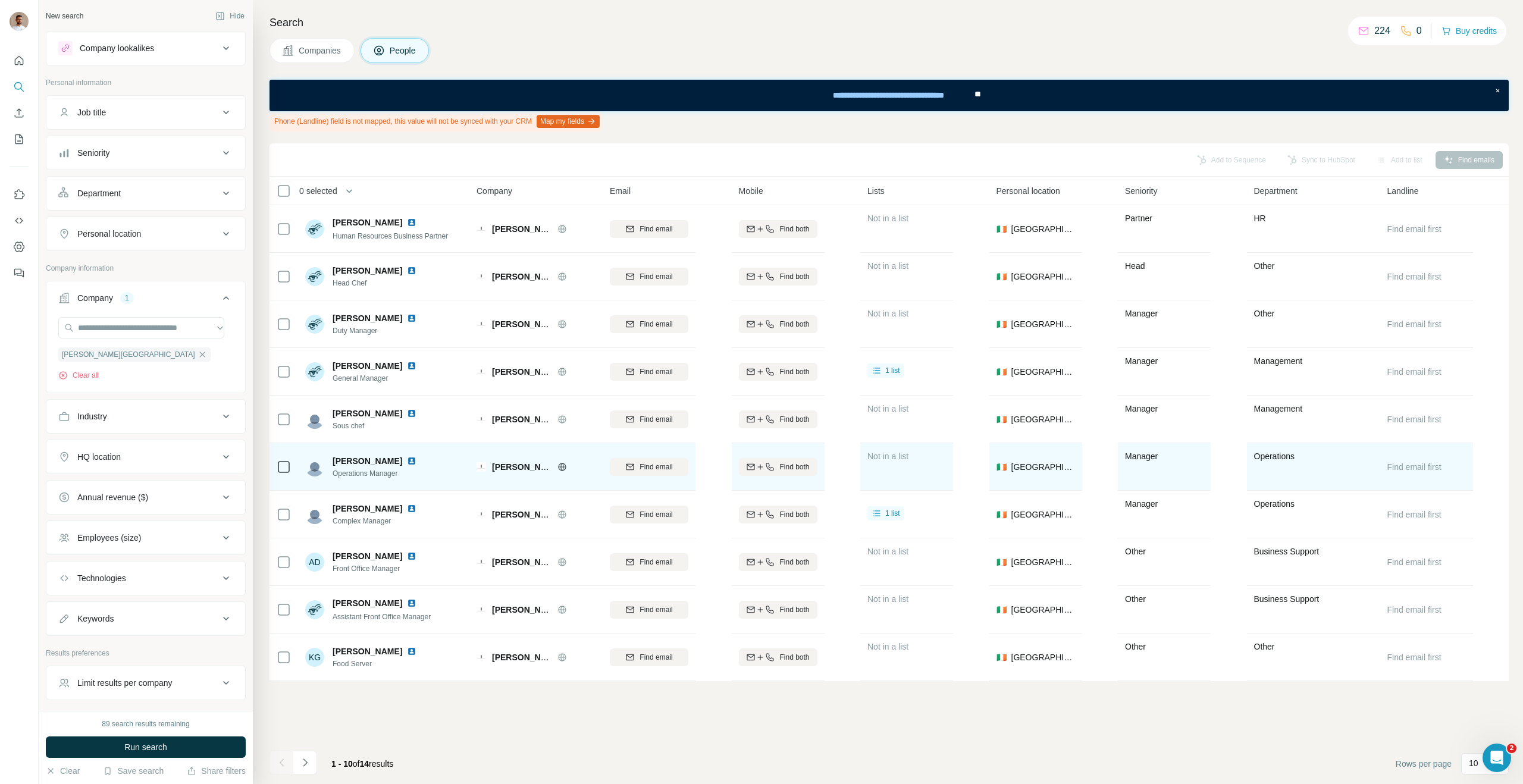
scroll to position [488, 0]
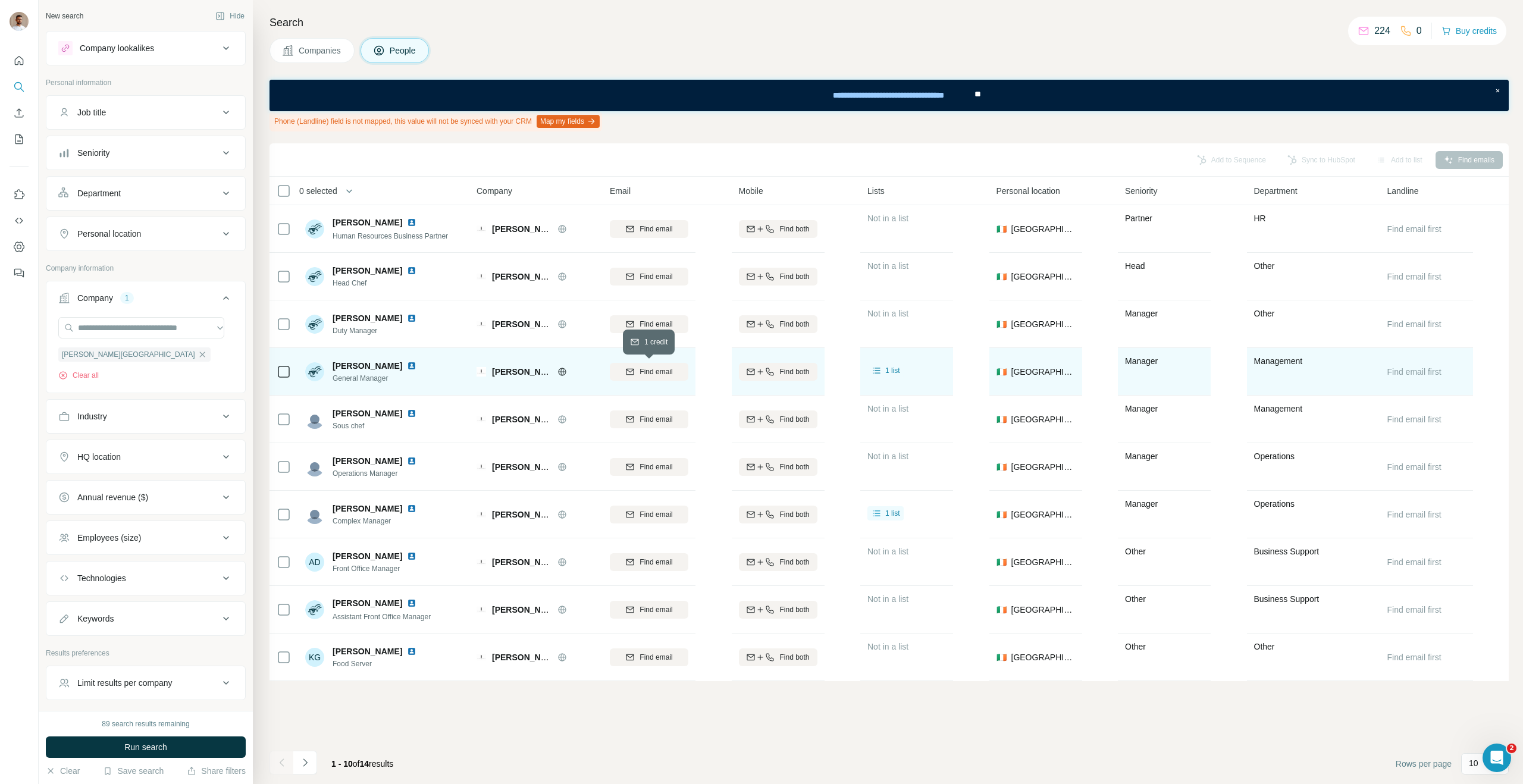
click at [623, 375] on div "Find email" at bounding box center [649, 372] width 79 height 10
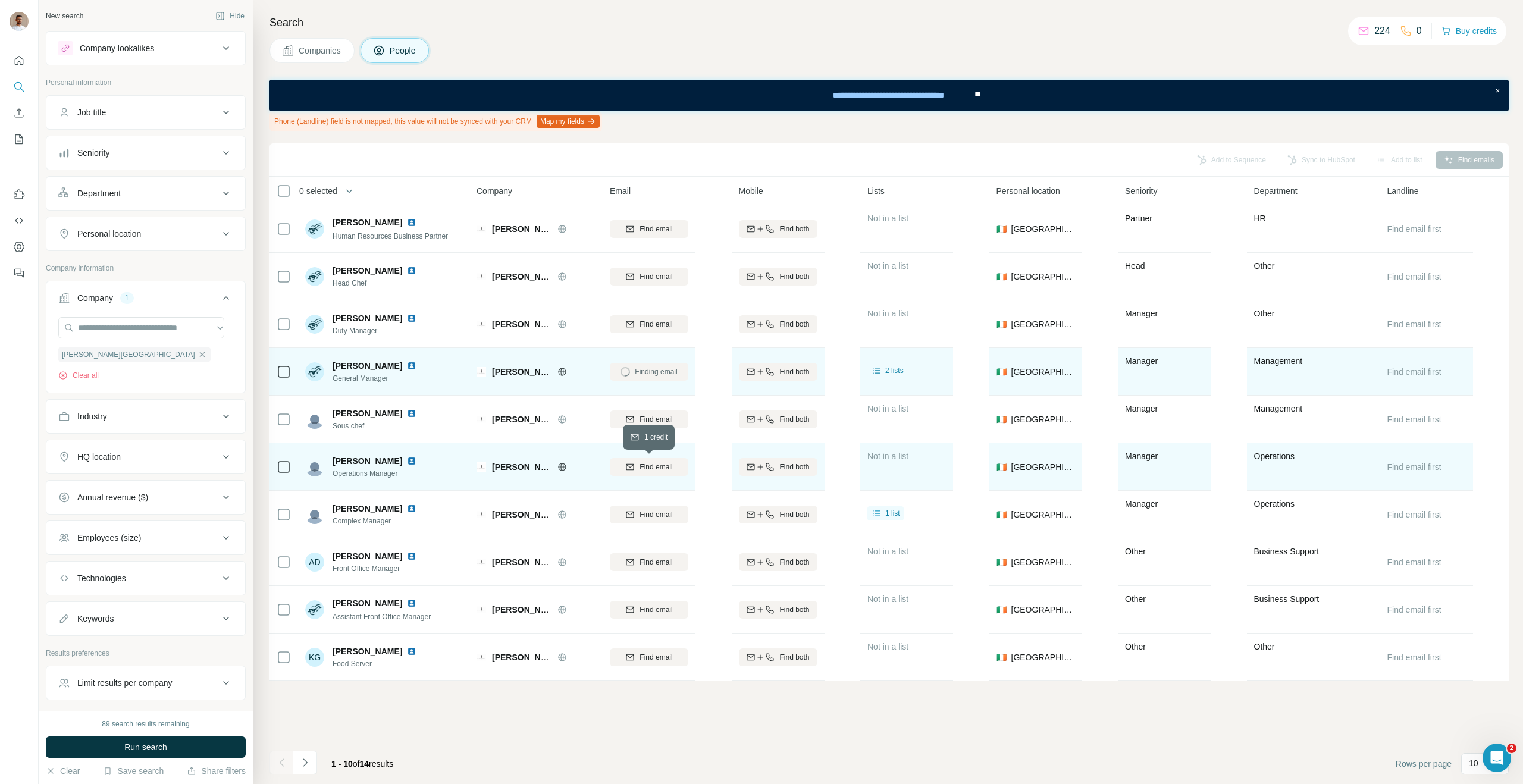
click at [651, 471] on span "Find email" at bounding box center [655, 467] width 32 height 10
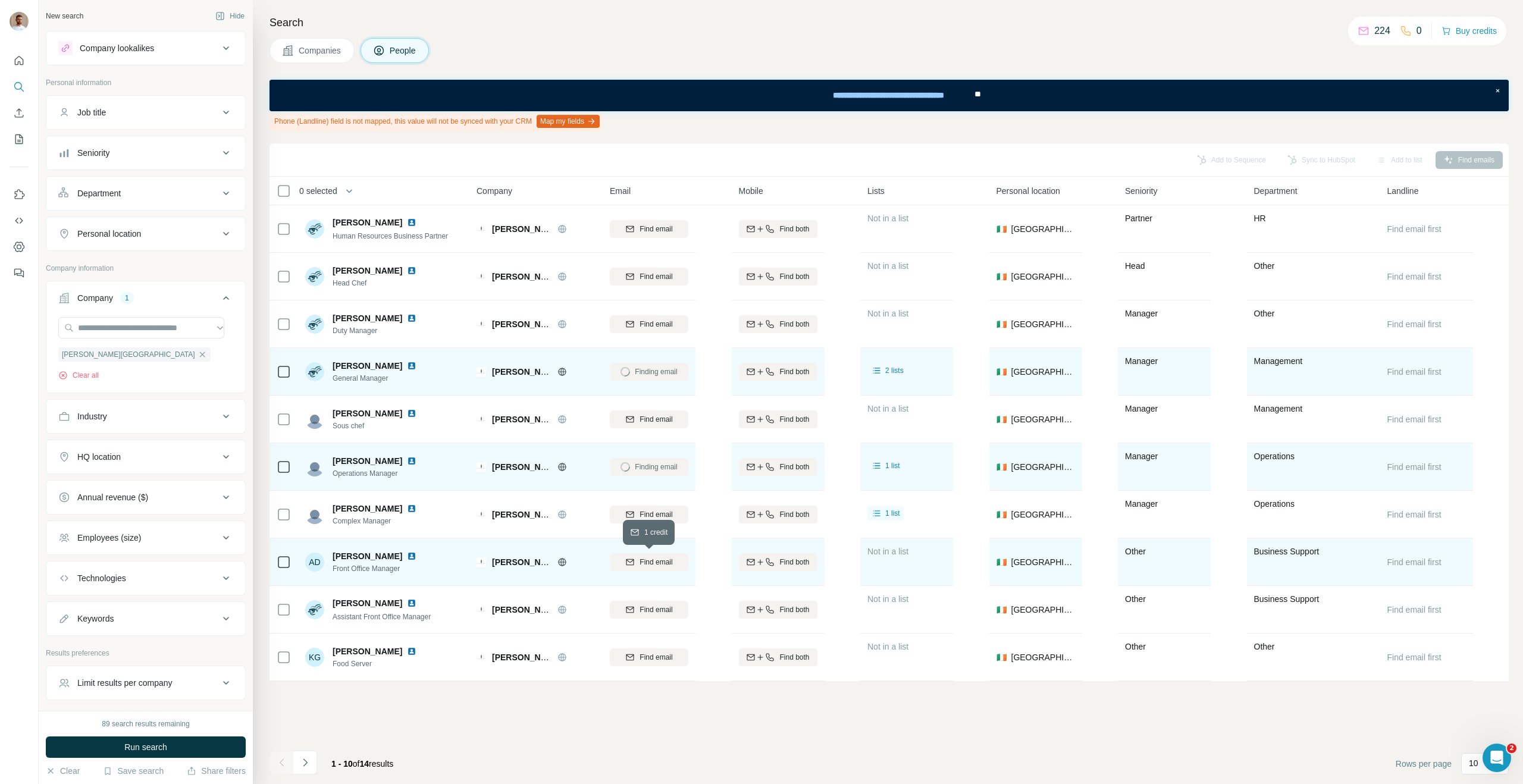
click at [647, 568] on button "Find email" at bounding box center [649, 562] width 79 height 17
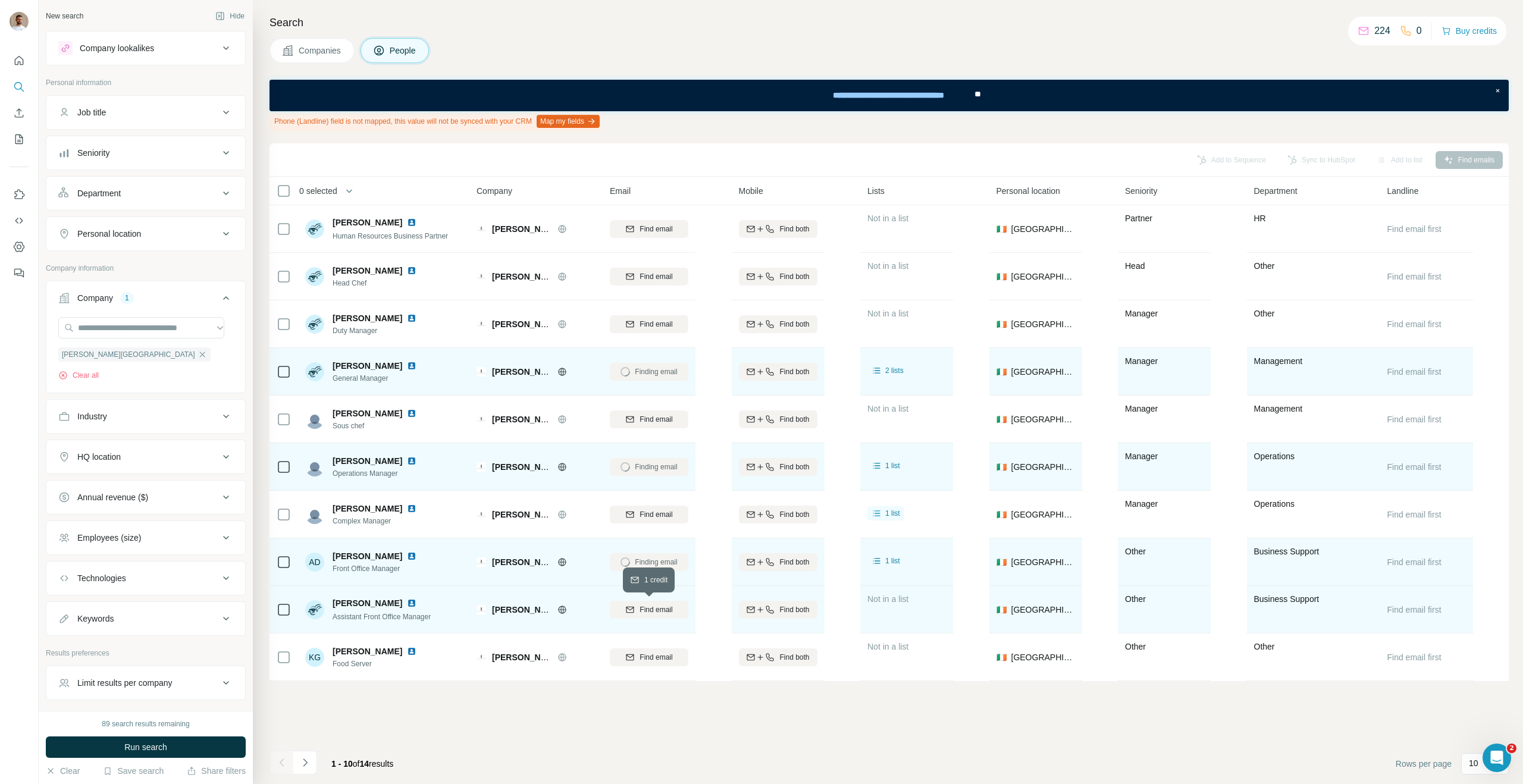
click at [638, 611] on div "Find email" at bounding box center [649, 609] width 79 height 10
click at [129, 52] on div "Company lookalikes" at bounding box center [116, 48] width 74 height 12
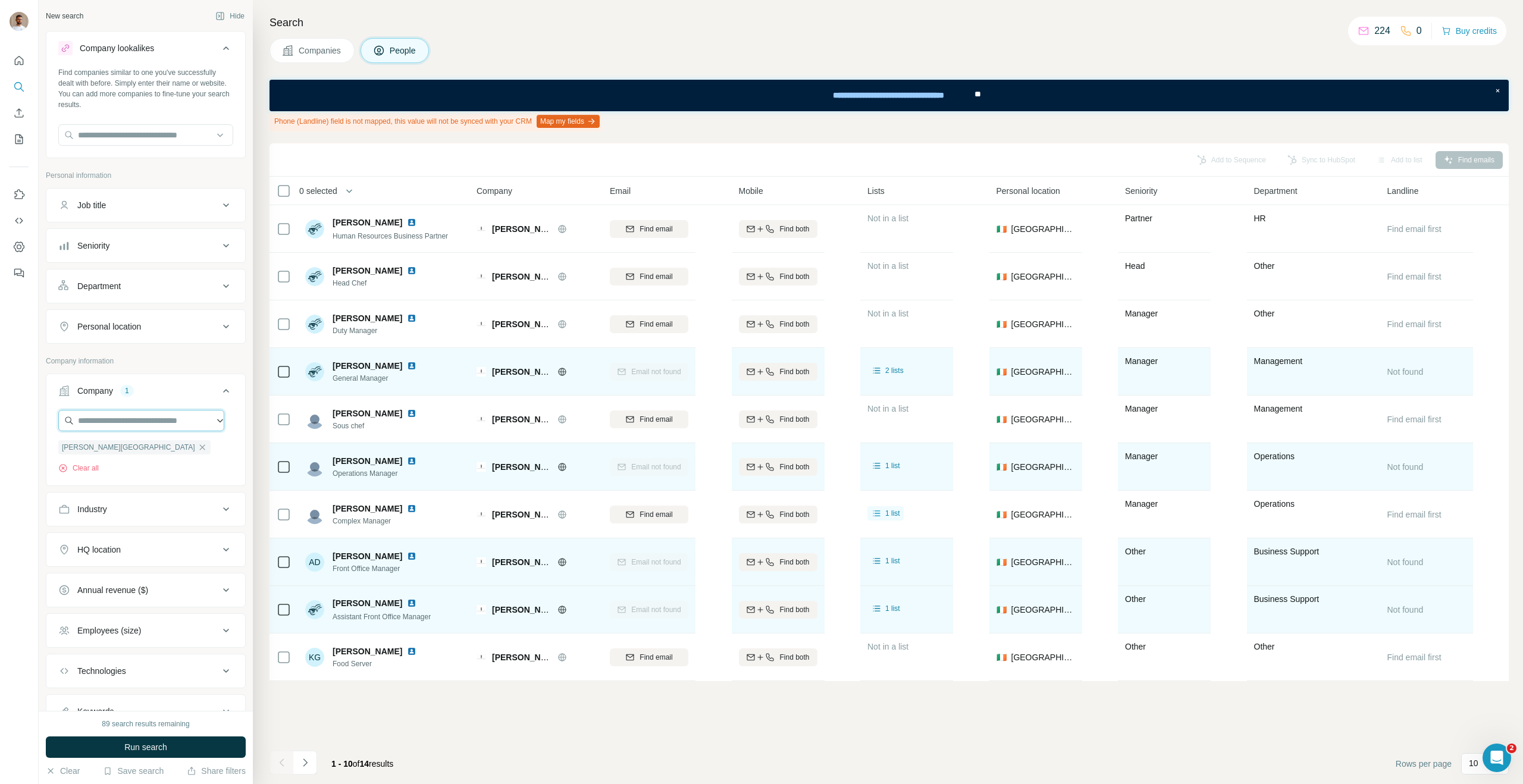
click at [110, 417] on input "text" at bounding box center [141, 420] width 166 height 22
click at [174, 475] on div "[PERSON_NAME][GEOGRAPHIC_DATA] Clear all" at bounding box center [146, 446] width 199 height 73
click at [197, 443] on icon "button" at bounding box center [202, 447] width 10 height 10
click at [119, 416] on input "text" at bounding box center [141, 420] width 166 height 22
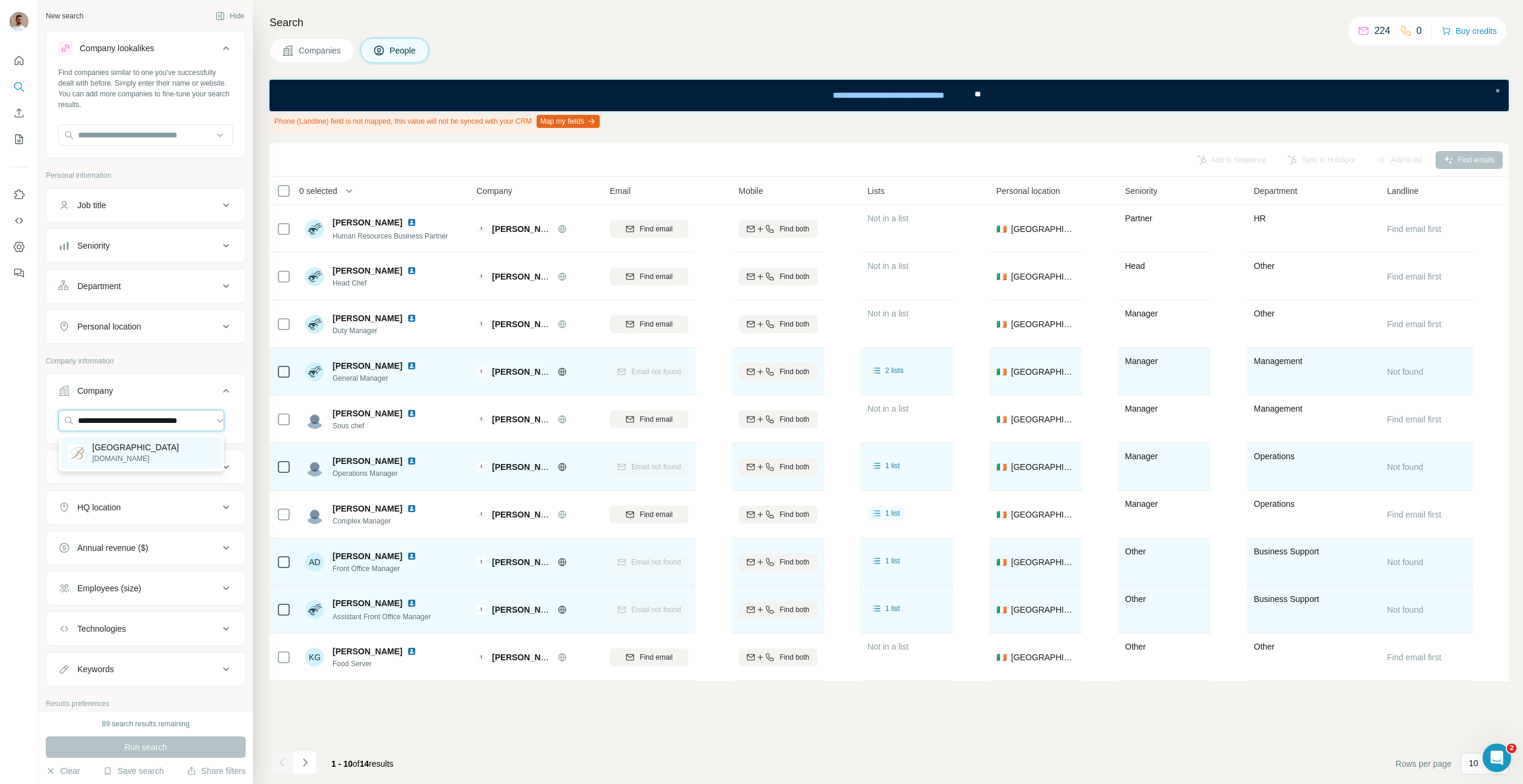
type input "**********"
click at [163, 445] on p "[GEOGRAPHIC_DATA]" at bounding box center [135, 448] width 86 height 12
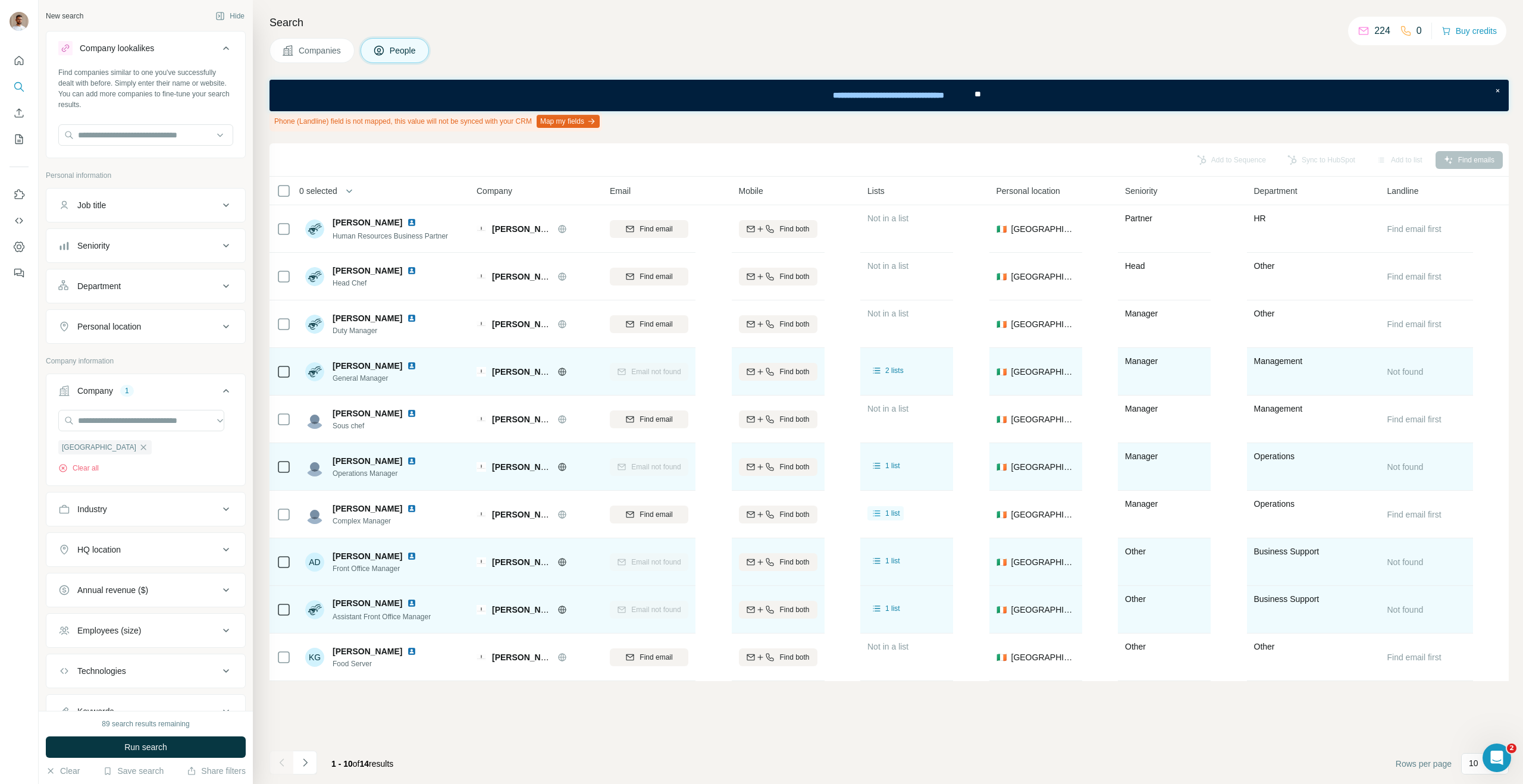
scroll to position [0, 0]
click at [140, 755] on button "Run search" at bounding box center [145, 746] width 200 height 22
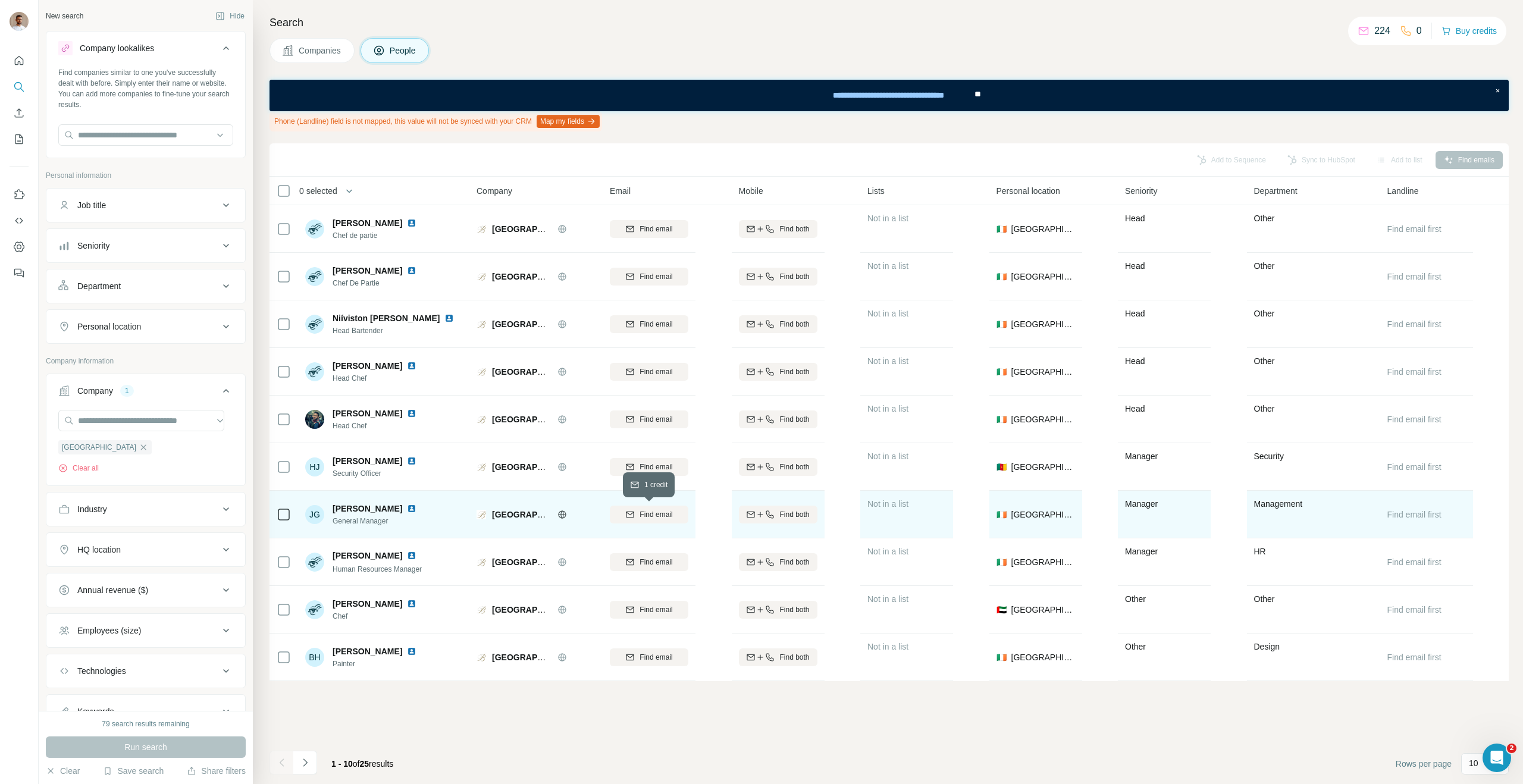
click at [667, 512] on span "Find email" at bounding box center [655, 514] width 32 height 10
click at [407, 509] on img at bounding box center [411, 508] width 10 height 10
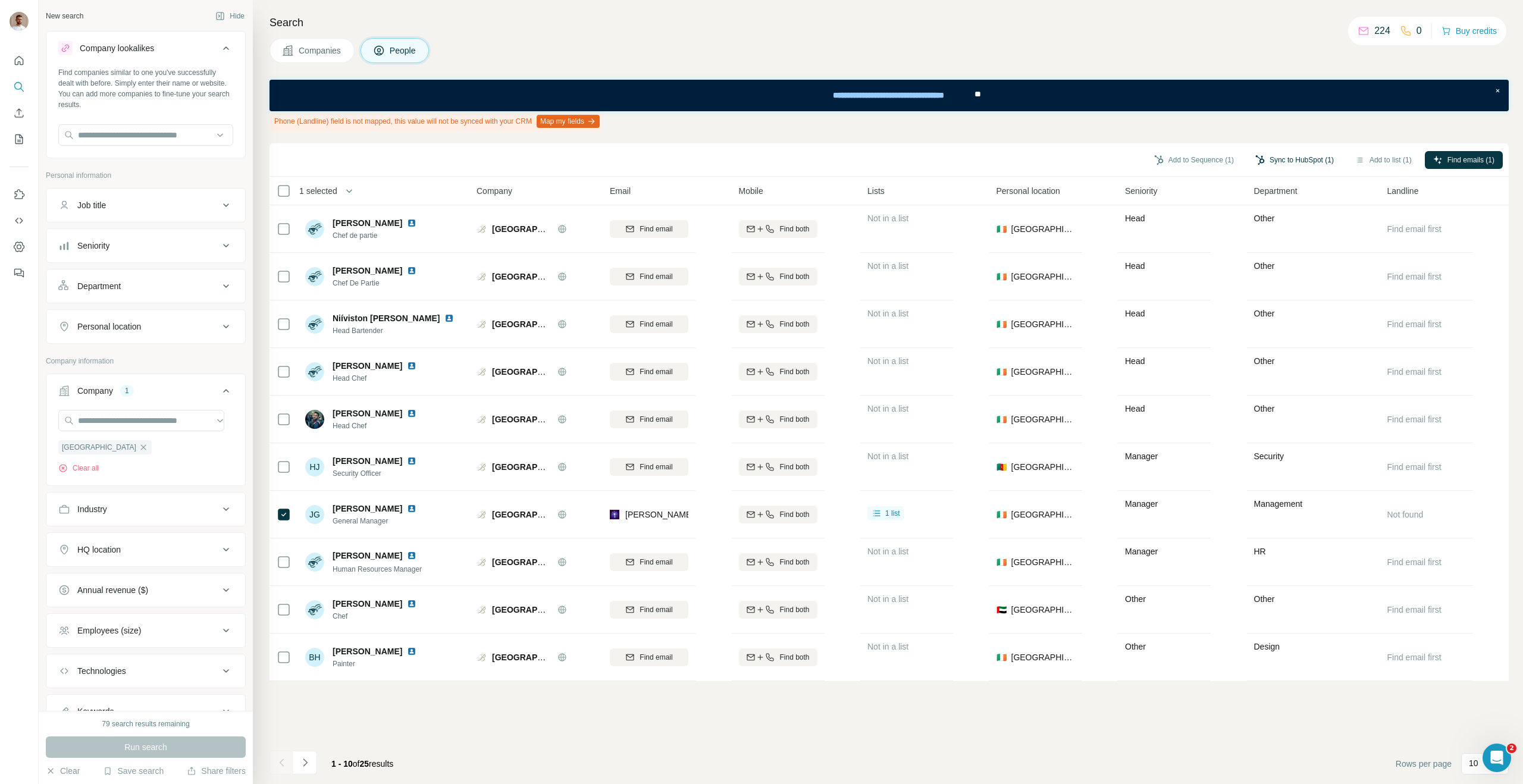
click at [1272, 162] on button "Sync to HubSpot (1)" at bounding box center [1294, 160] width 95 height 17
click at [1278, 254] on button "Sync to HubSpot" at bounding box center [1269, 262] width 132 height 24
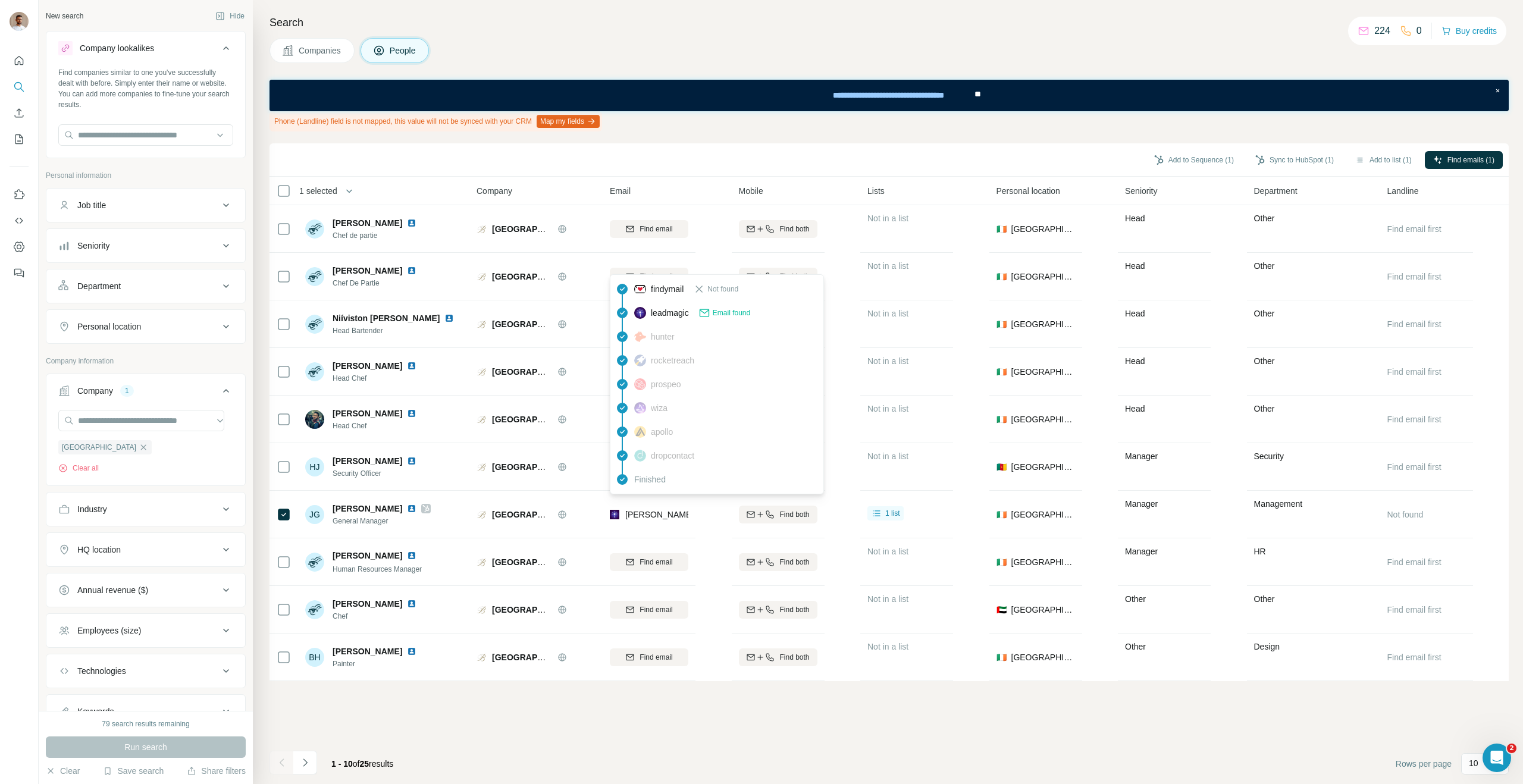
click at [645, 515] on span "[PERSON_NAME][EMAIL_ADDRESS][PERSON_NAME][DOMAIN_NAME]" at bounding box center [764, 514] width 279 height 10
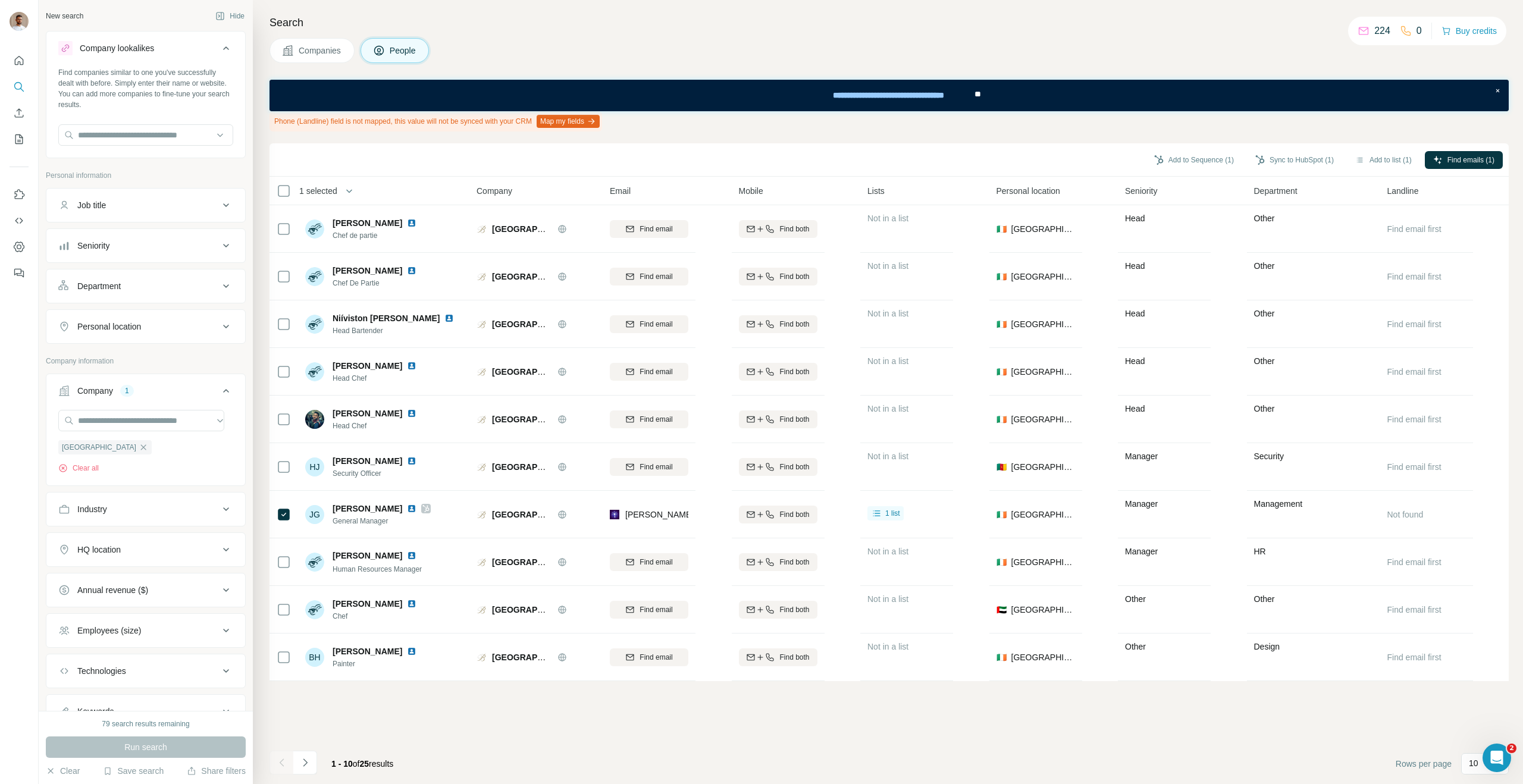
click at [319, 759] on div "1 - 10 of 25 results" at bounding box center [336, 764] width 134 height 26
click at [312, 760] on button "Navigate to next page" at bounding box center [305, 762] width 24 height 24
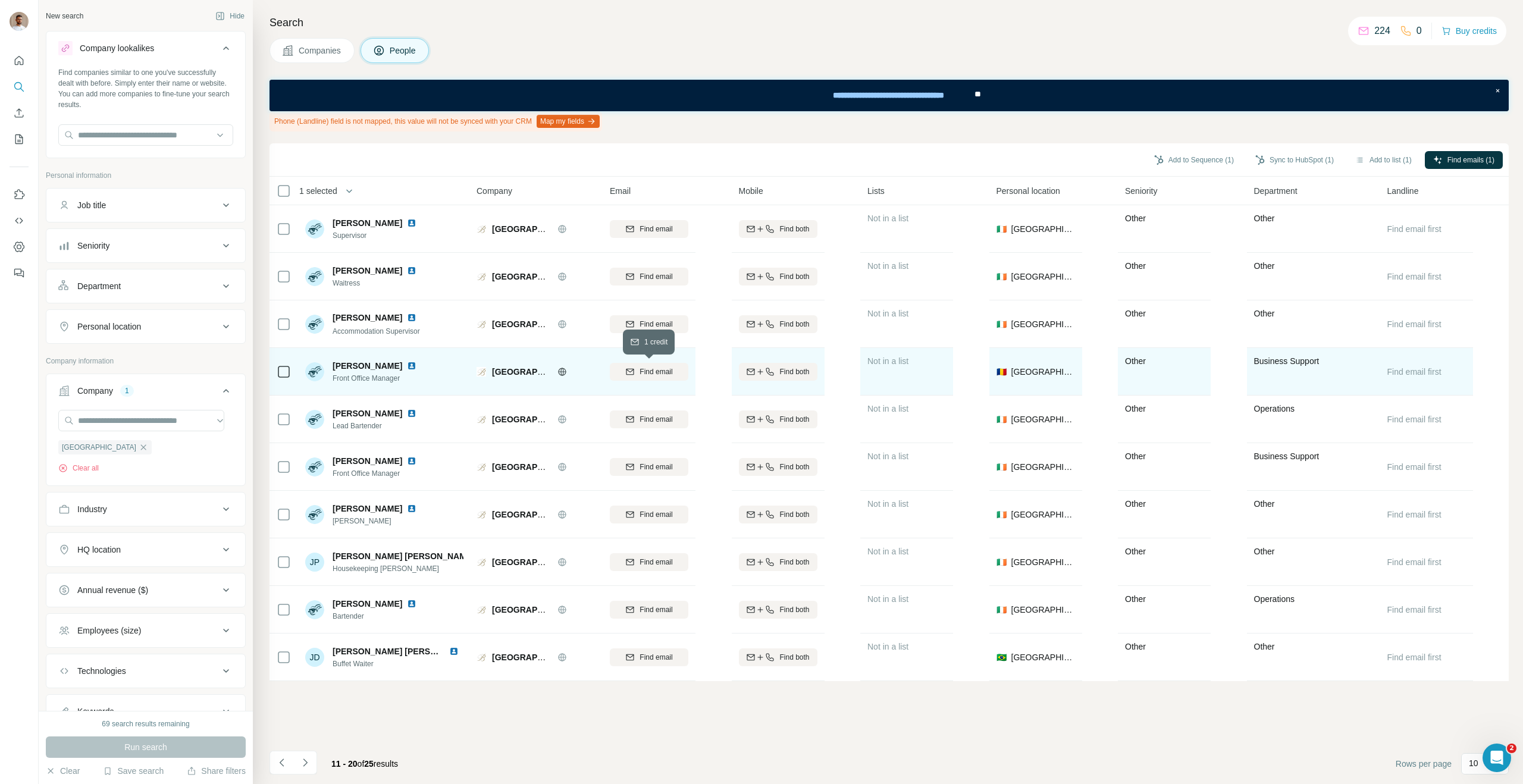
click at [674, 377] on button "Find email" at bounding box center [649, 372] width 79 height 17
click at [309, 760] on icon "Navigate to next page" at bounding box center [306, 763] width 12 height 12
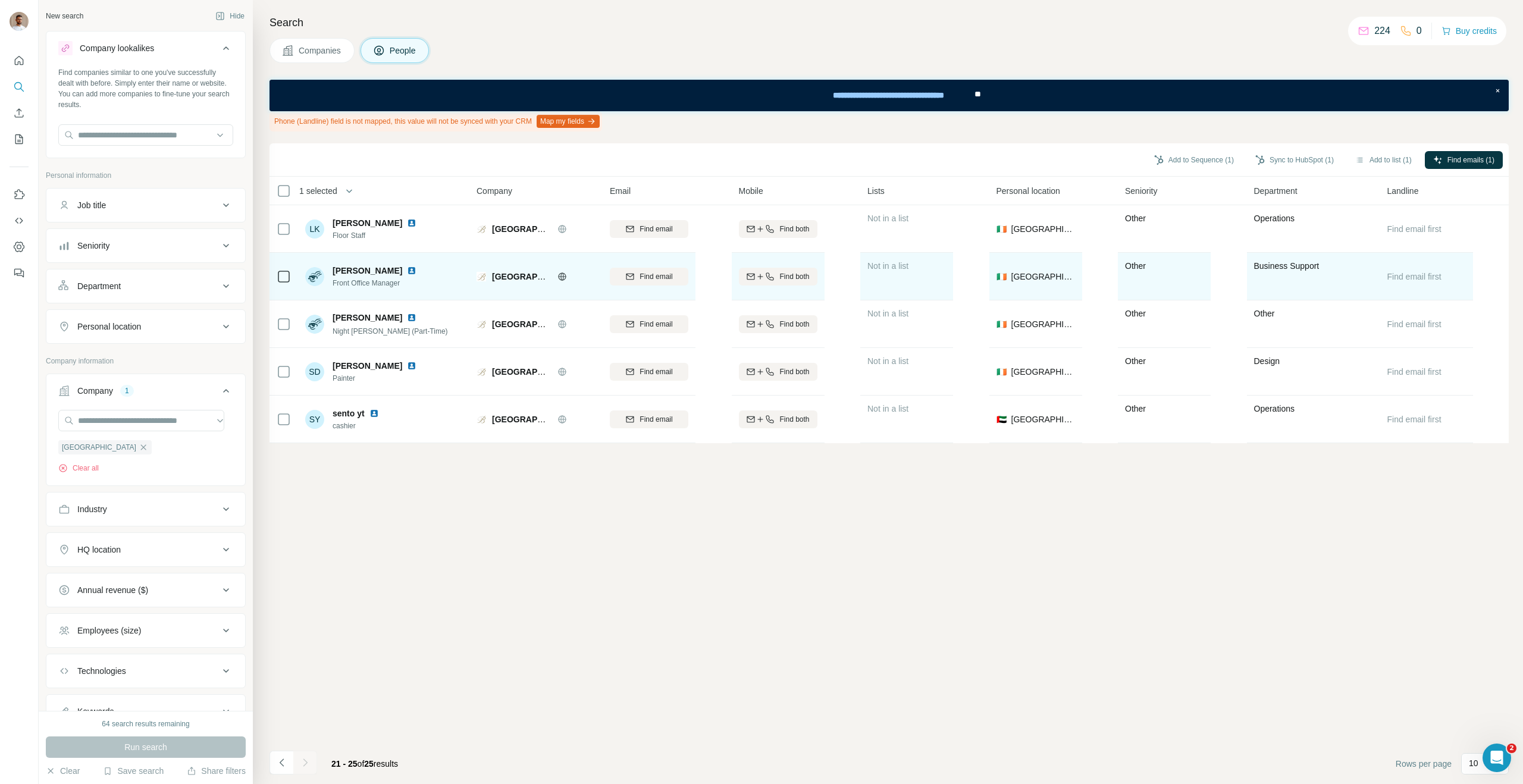
click at [409, 273] on img at bounding box center [411, 271] width 10 height 10
